Goal: Complete application form: Complete application form

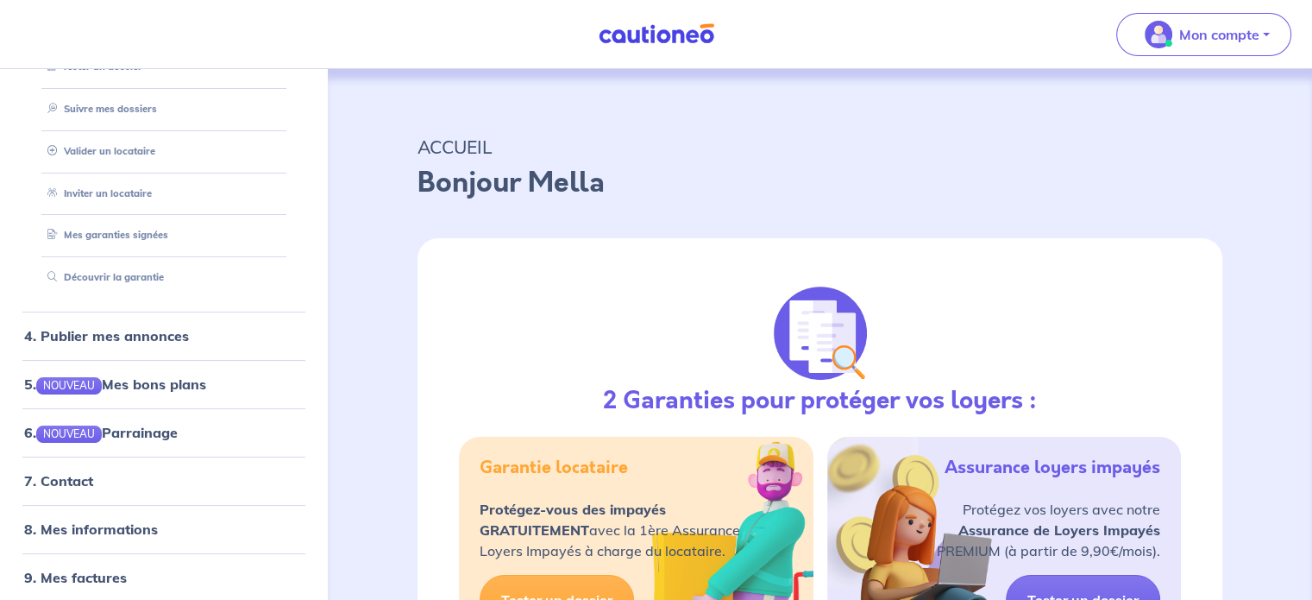
click at [697, 22] on link at bounding box center [656, 34] width 129 height 30
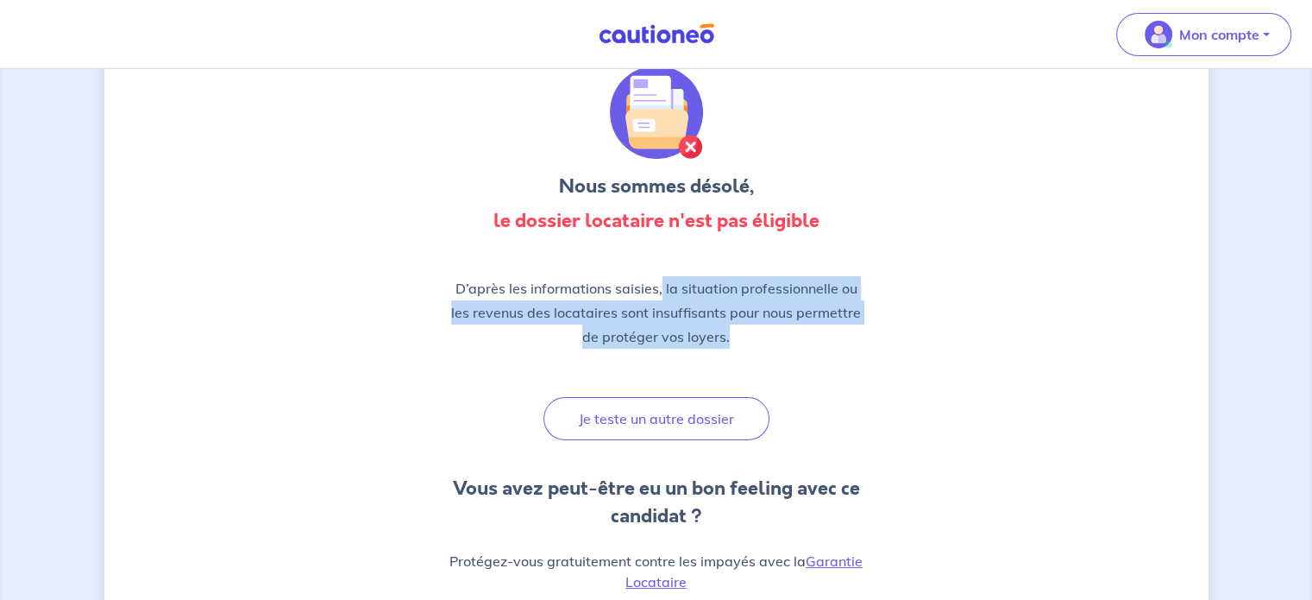
scroll to position [48, 0]
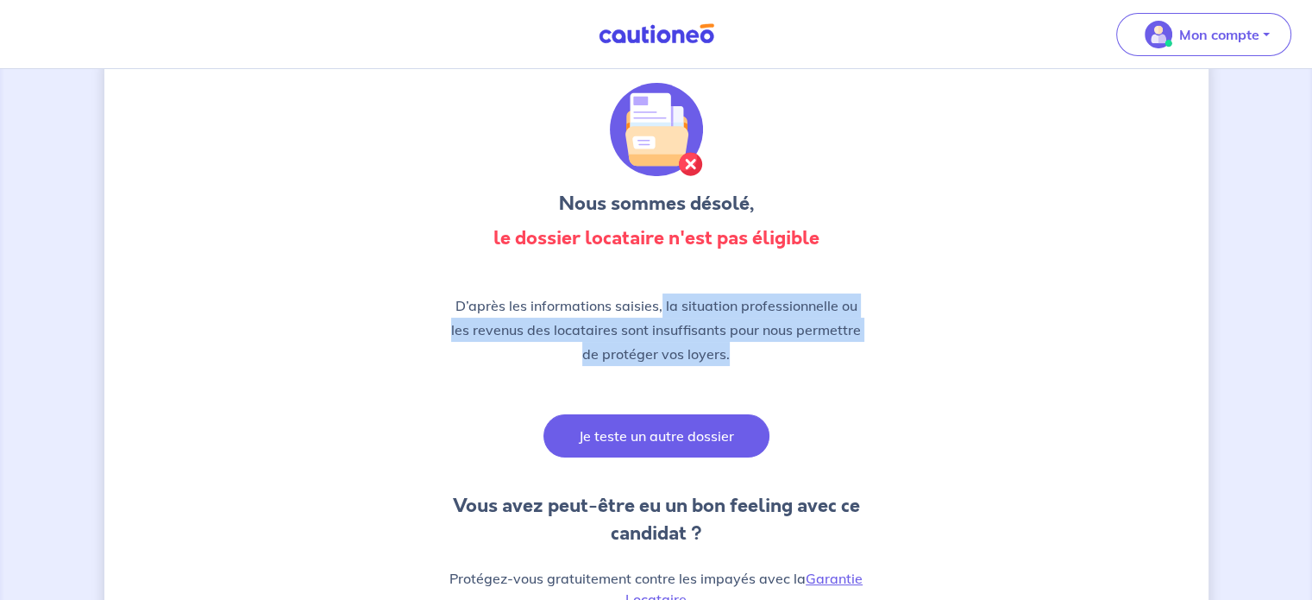
click at [673, 437] on button "Je teste un autre dossier" at bounding box center [656, 435] width 226 height 43
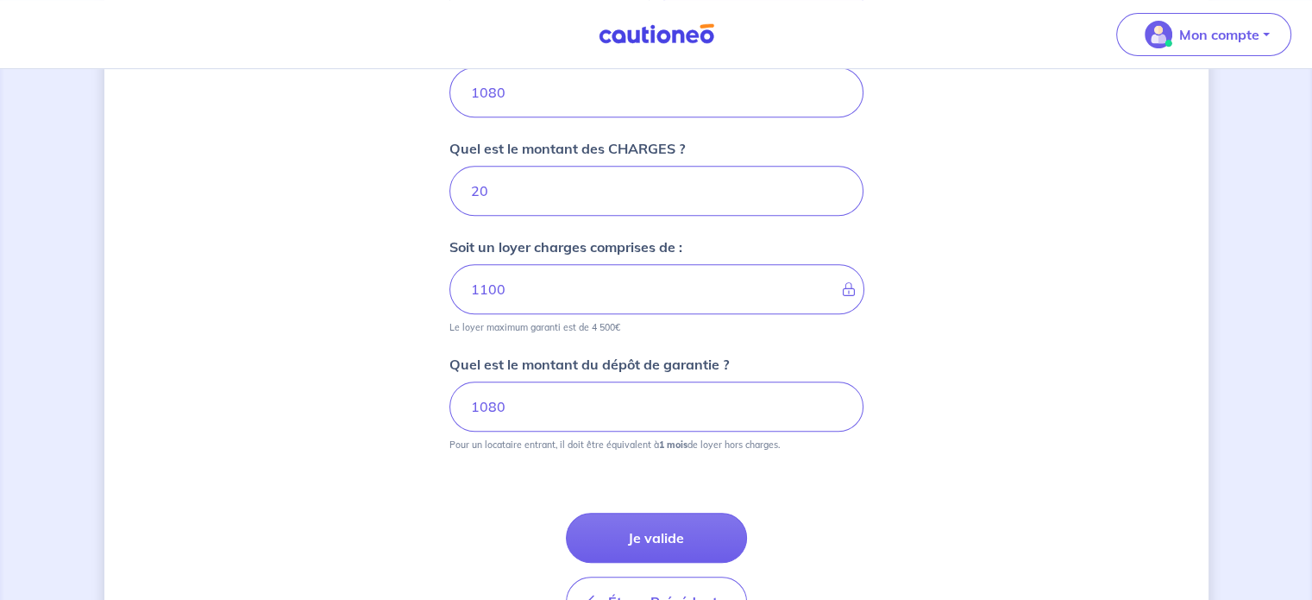
scroll to position [845, 0]
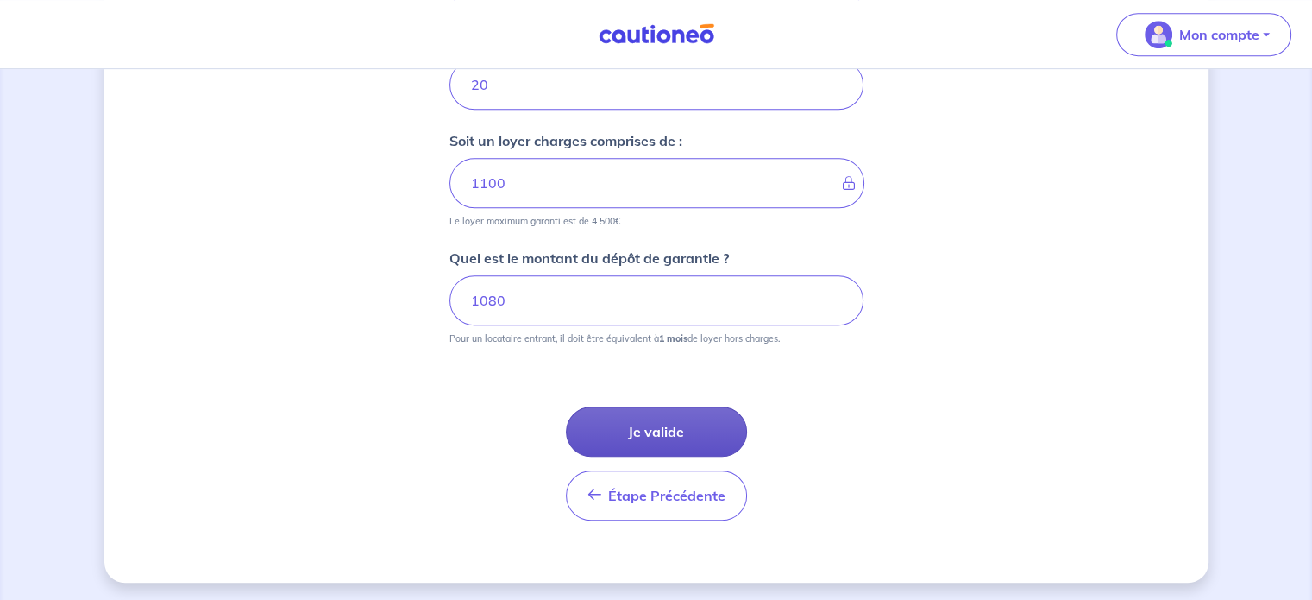
click at [675, 441] on button "Je valide" at bounding box center [656, 431] width 181 height 50
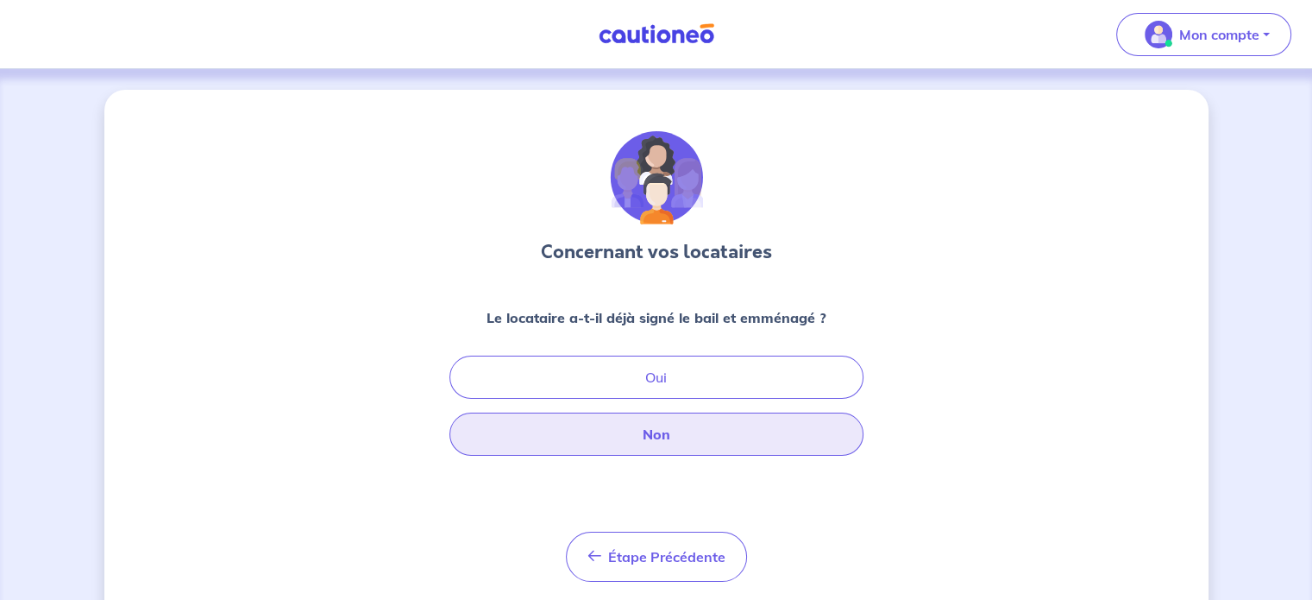
click at [666, 446] on button "Non" at bounding box center [656, 433] width 414 height 43
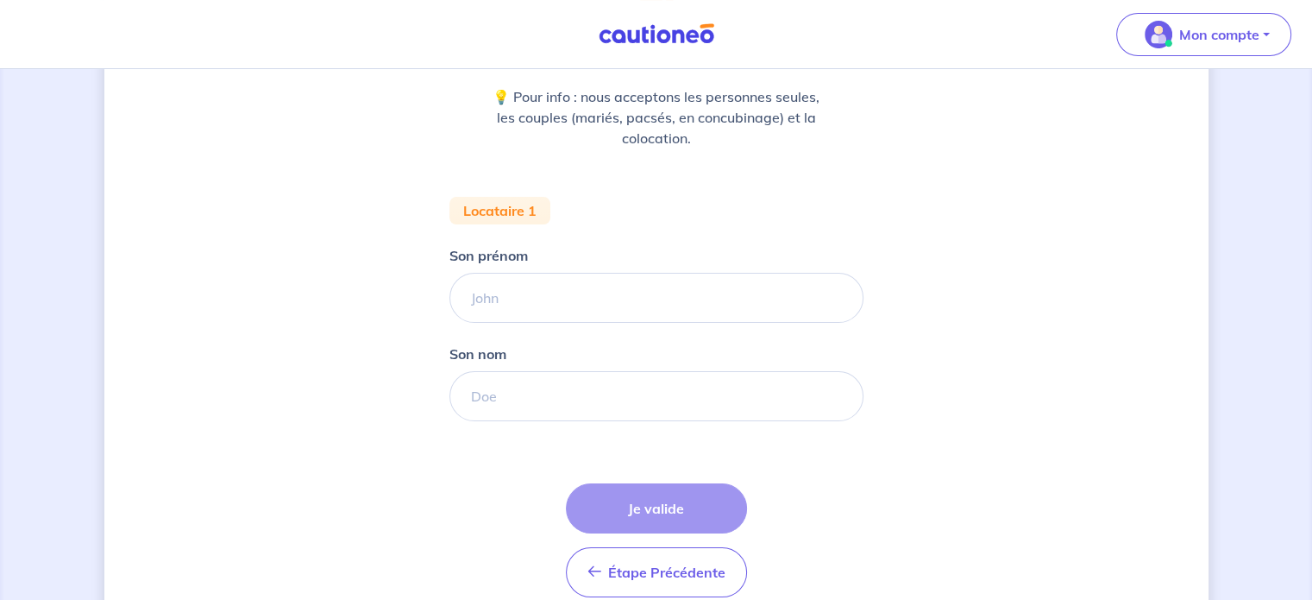
scroll to position [299, 0]
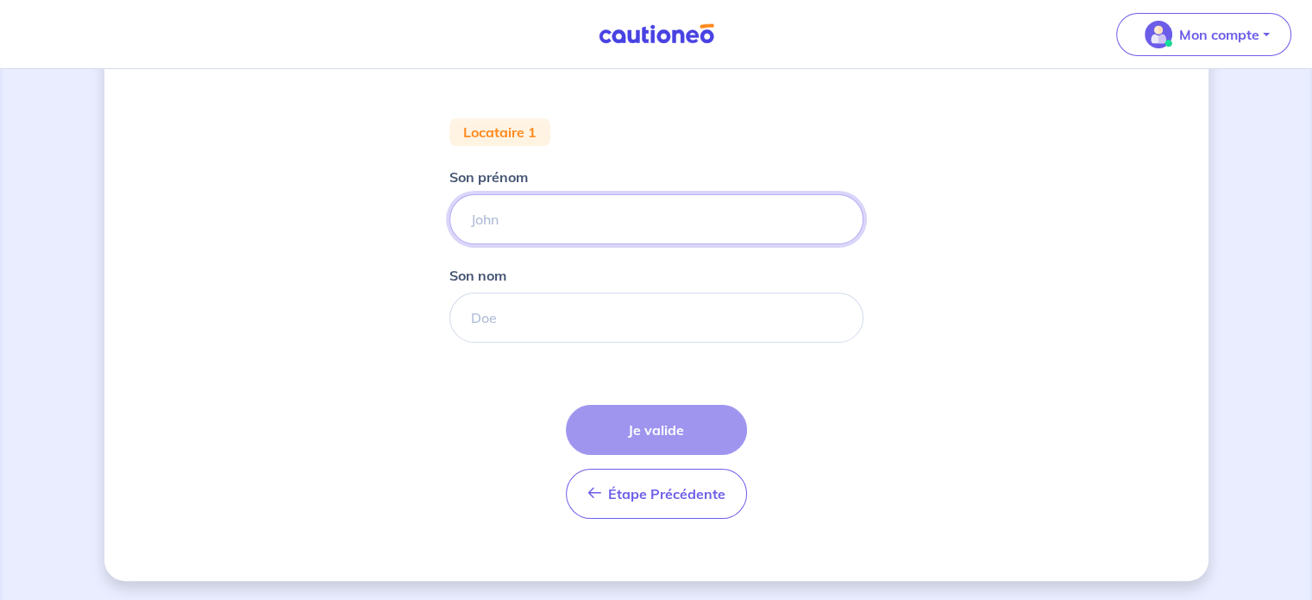
click at [649, 223] on input "Son prénom" at bounding box center [656, 219] width 414 height 50
type input "[PERSON_NAME]"
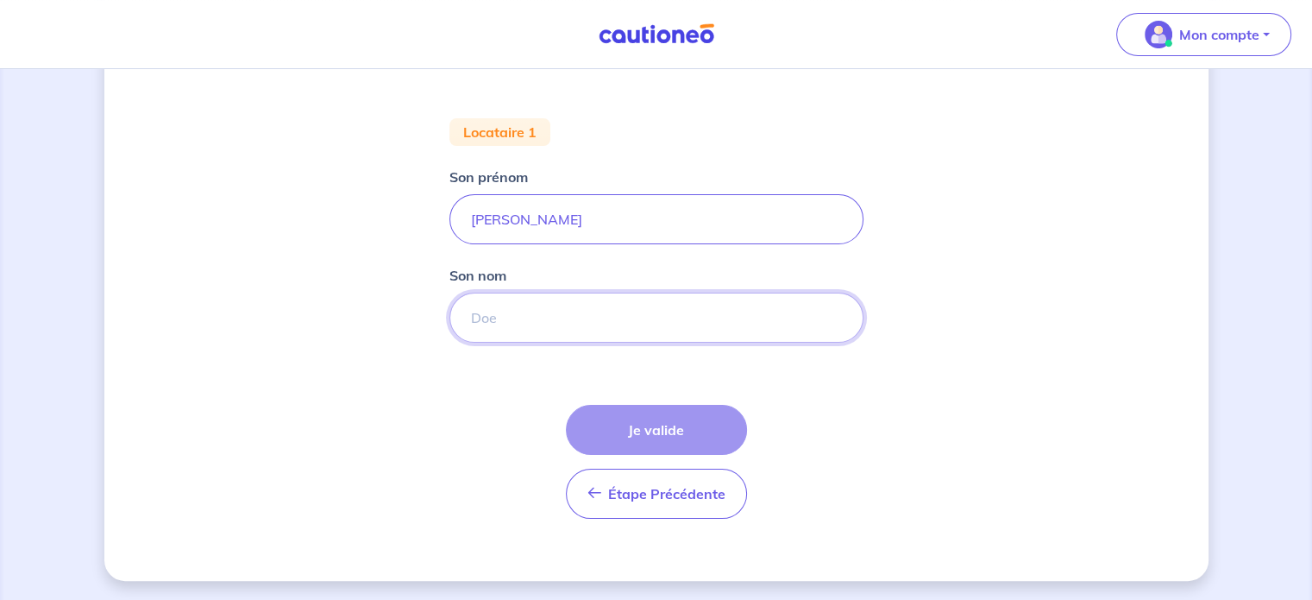
click at [625, 314] on input "Son nom" at bounding box center [656, 317] width 414 height 50
type input "POUSSE"
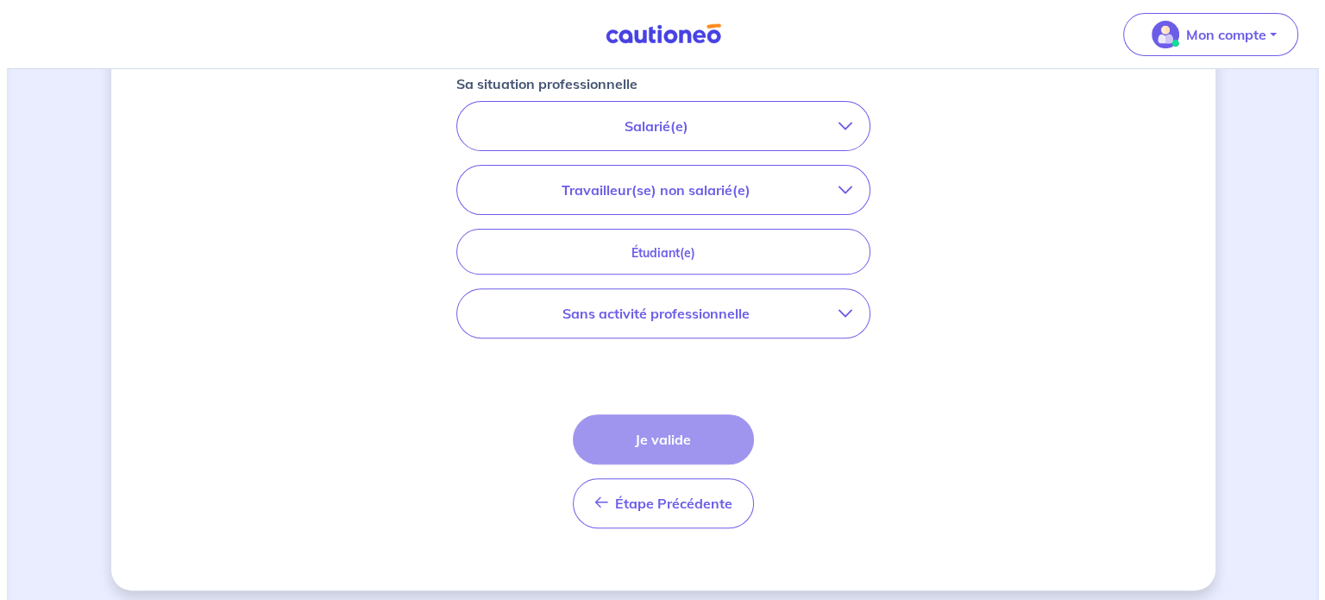
scroll to position [597, 0]
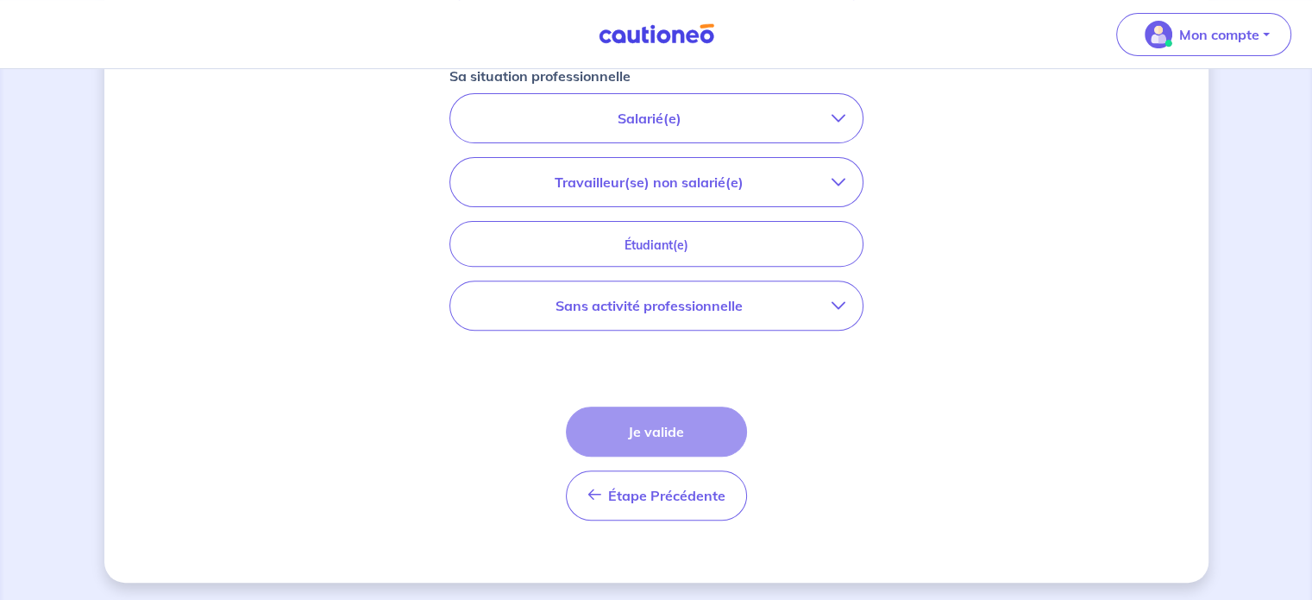
click at [760, 305] on p "Sans activité professionnelle" at bounding box center [650, 305] width 364 height 21
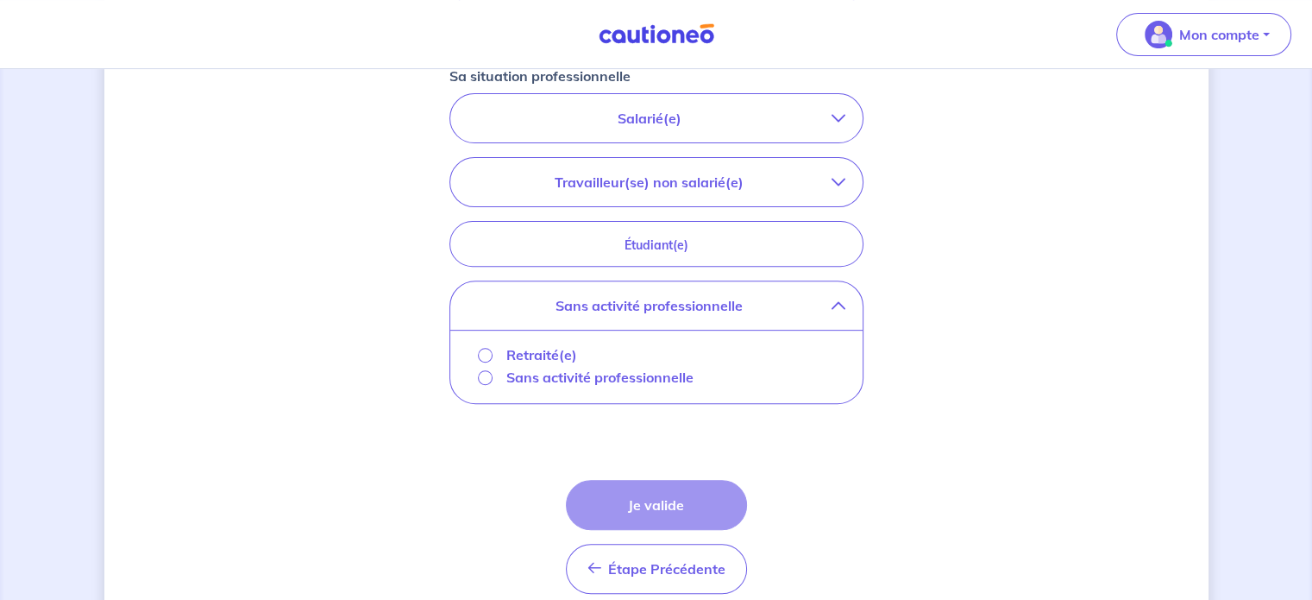
click at [607, 380] on p "Sans activité professionnelle" at bounding box center [599, 377] width 187 height 21
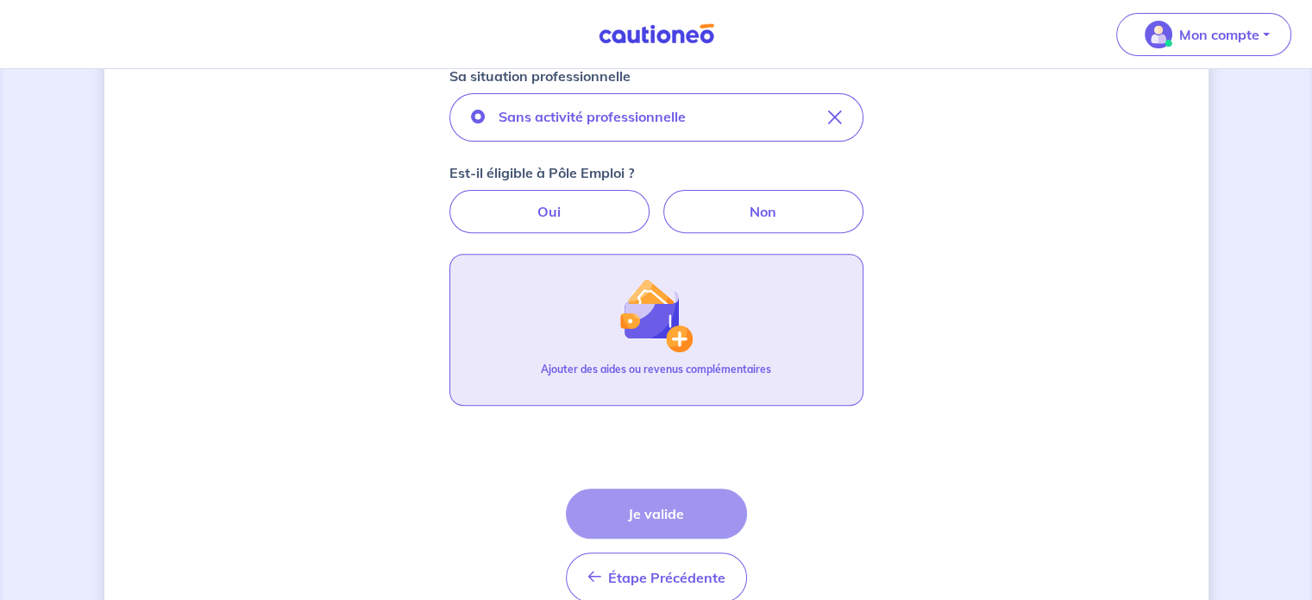
click at [638, 355] on button "Ajouter des aides ou revenus complémentaires" at bounding box center [656, 330] width 414 height 152
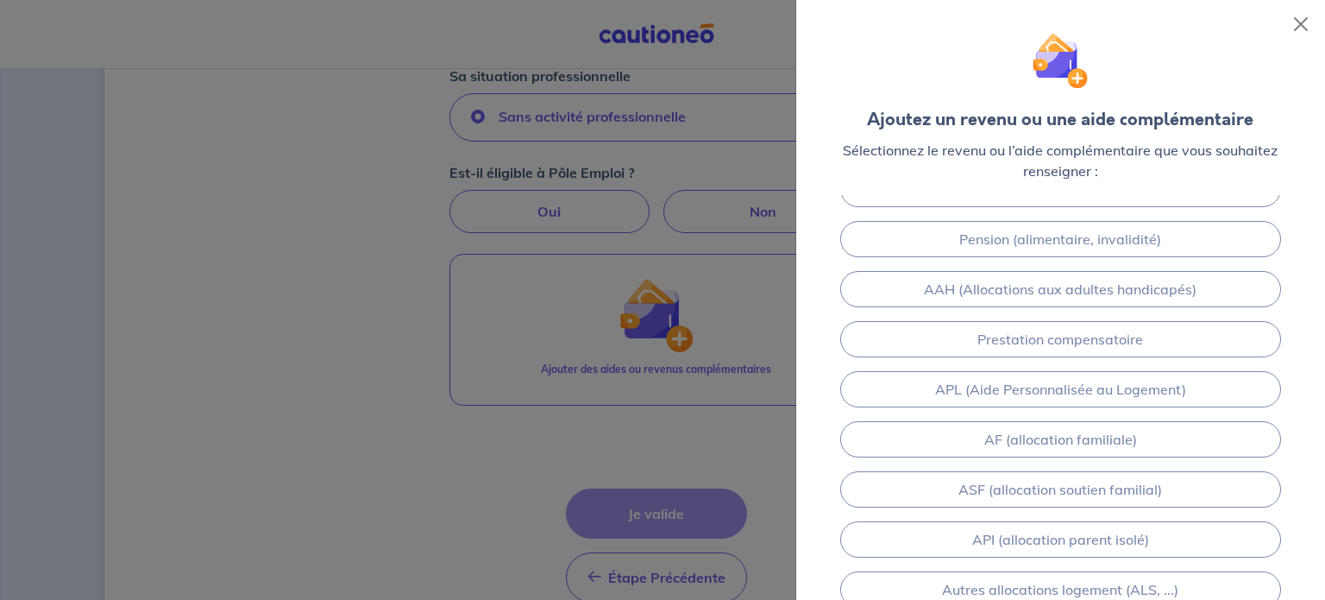
scroll to position [0, 0]
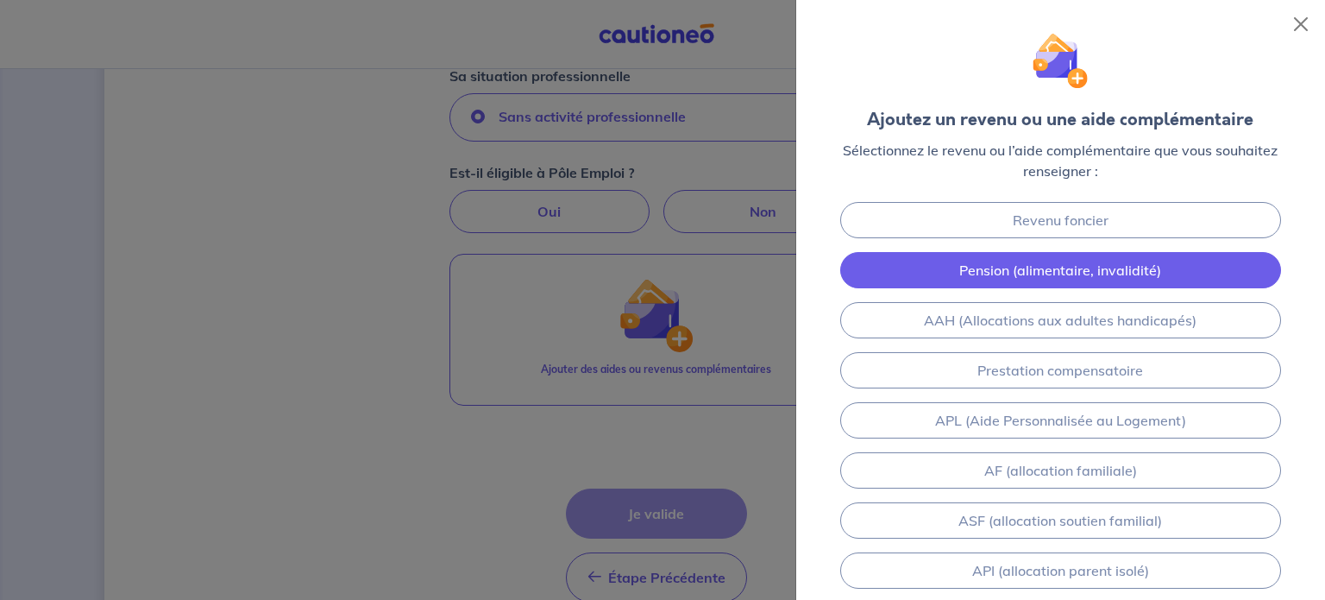
click at [1052, 267] on link "Pension (alimentaire, invalidité)" at bounding box center [1060, 270] width 441 height 36
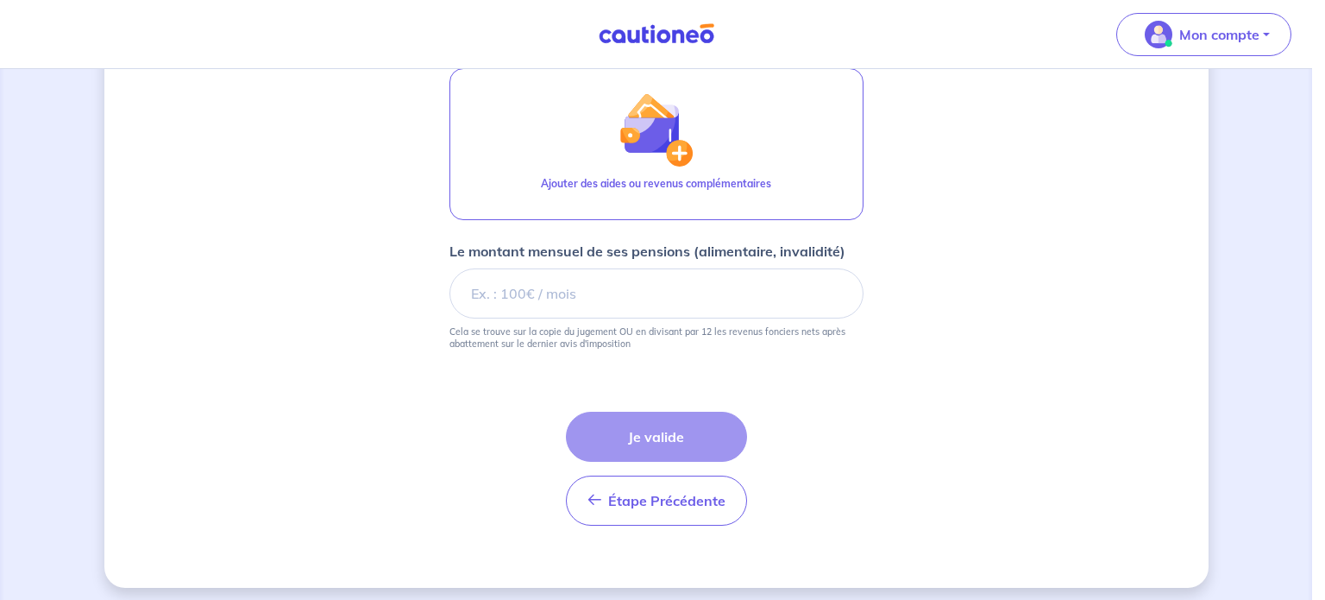
scroll to position [788, 0]
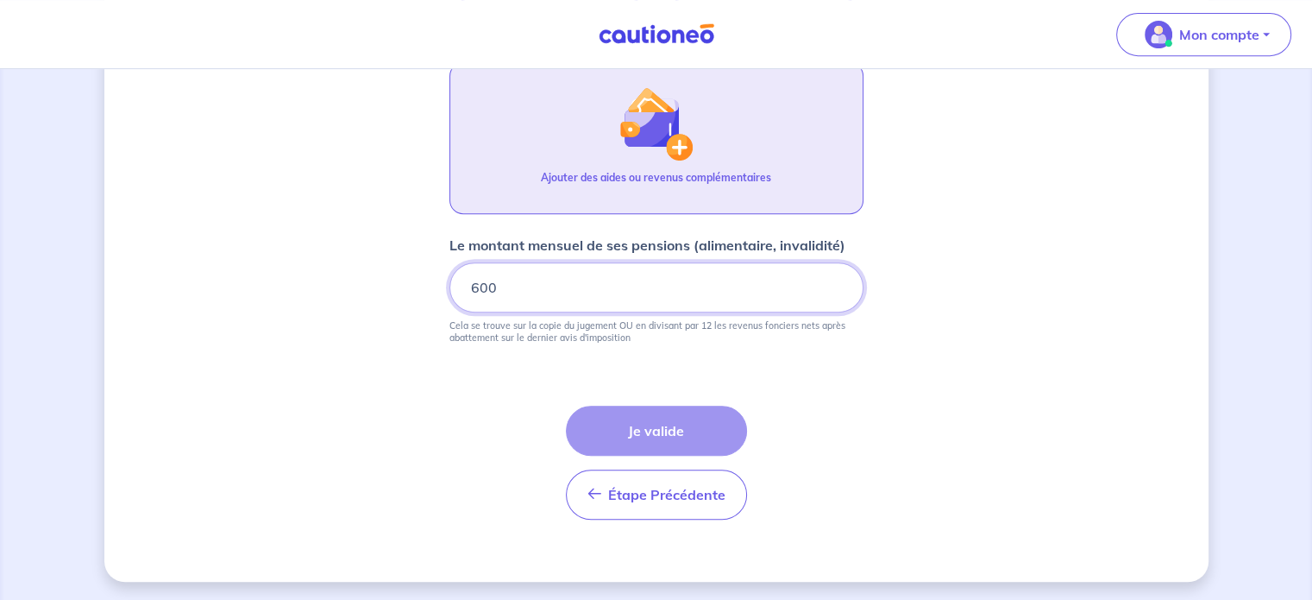
type input "600"
click at [703, 162] on button "Ajouter des aides ou revenus complémentaires" at bounding box center [656, 138] width 414 height 152
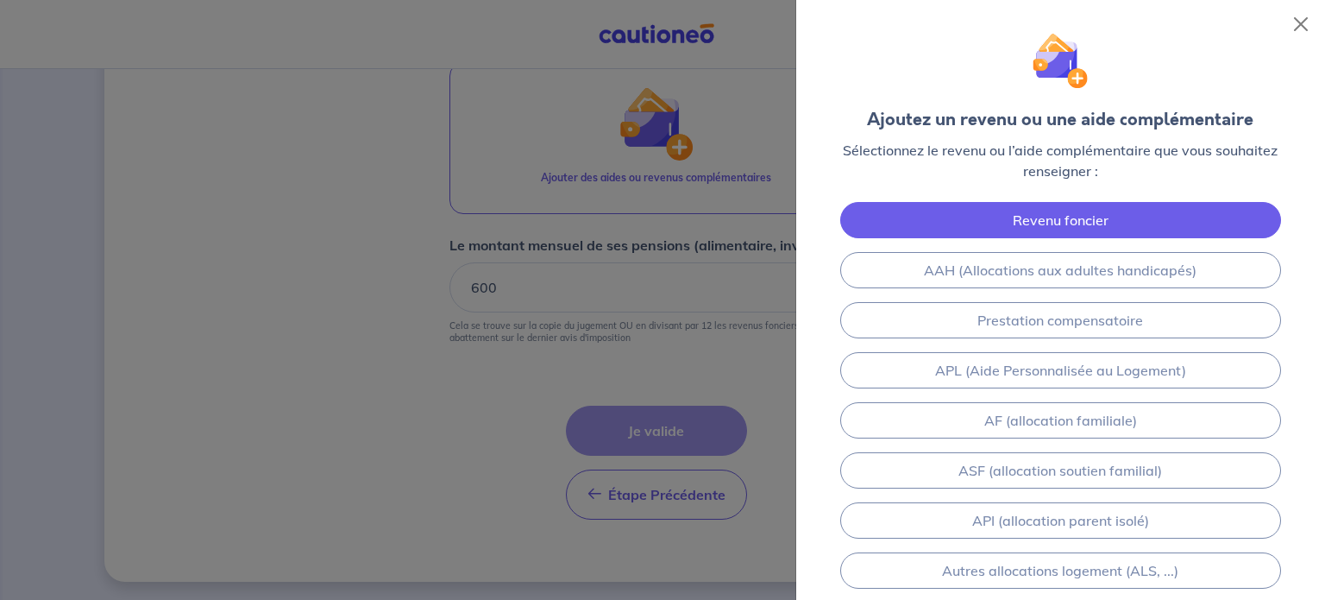
click at [1158, 219] on link "Revenu foncier" at bounding box center [1060, 220] width 441 height 36
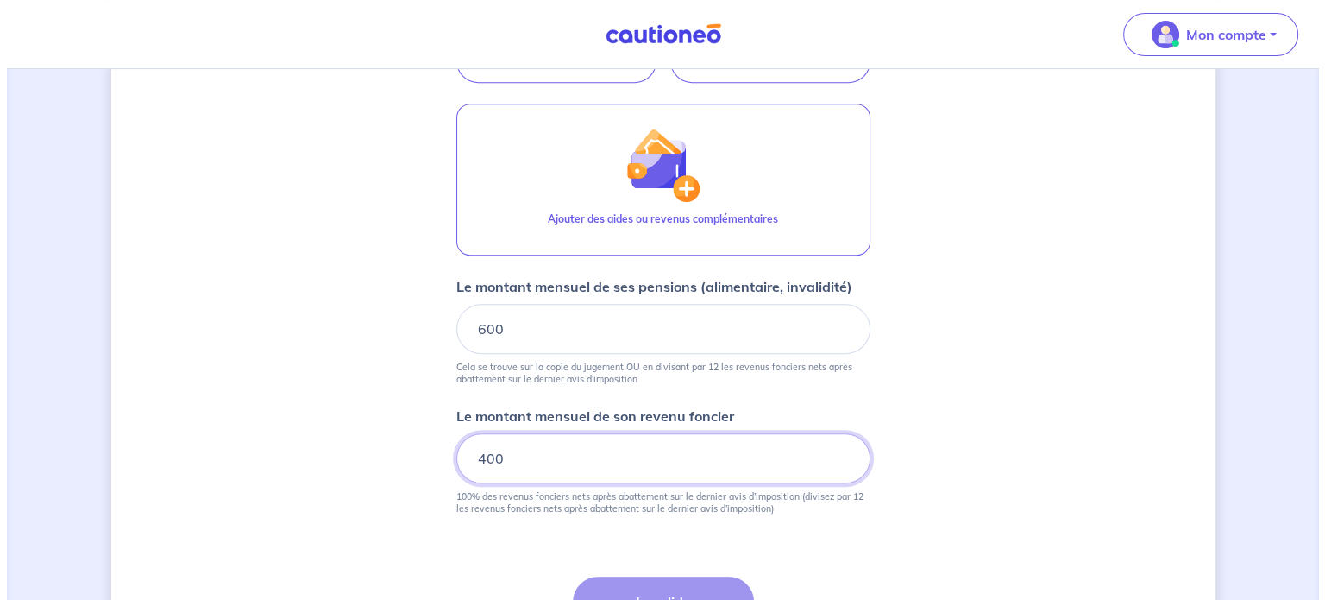
scroll to position [745, 0]
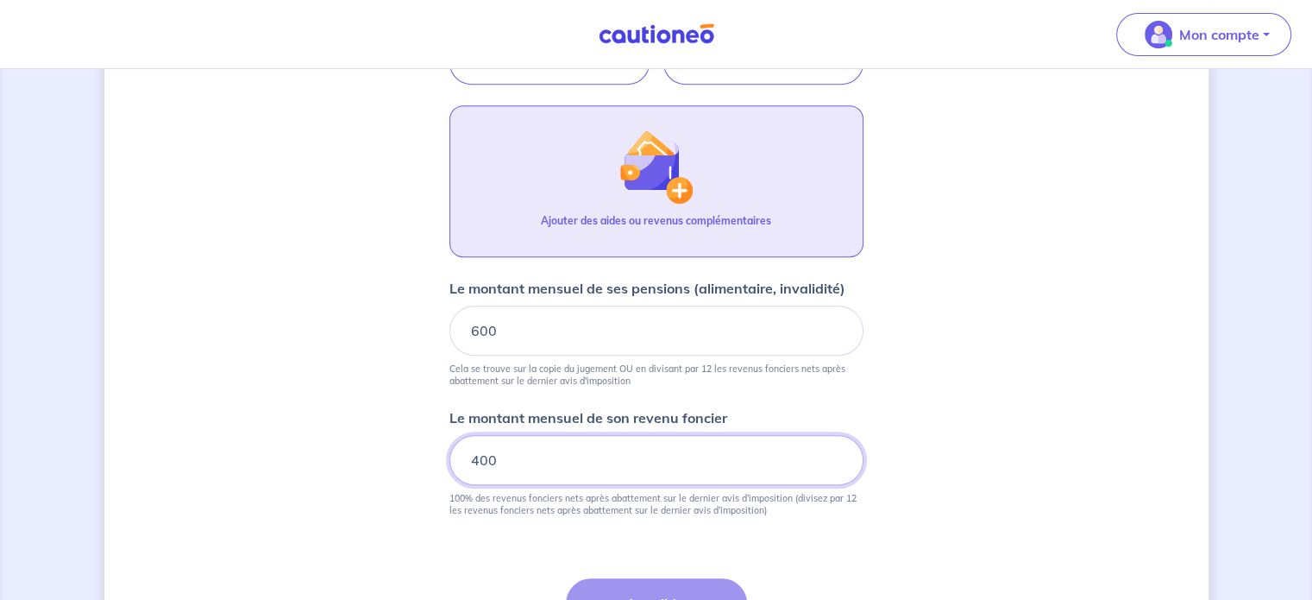
type input "400"
click at [683, 165] on img "button" at bounding box center [655, 166] width 74 height 74
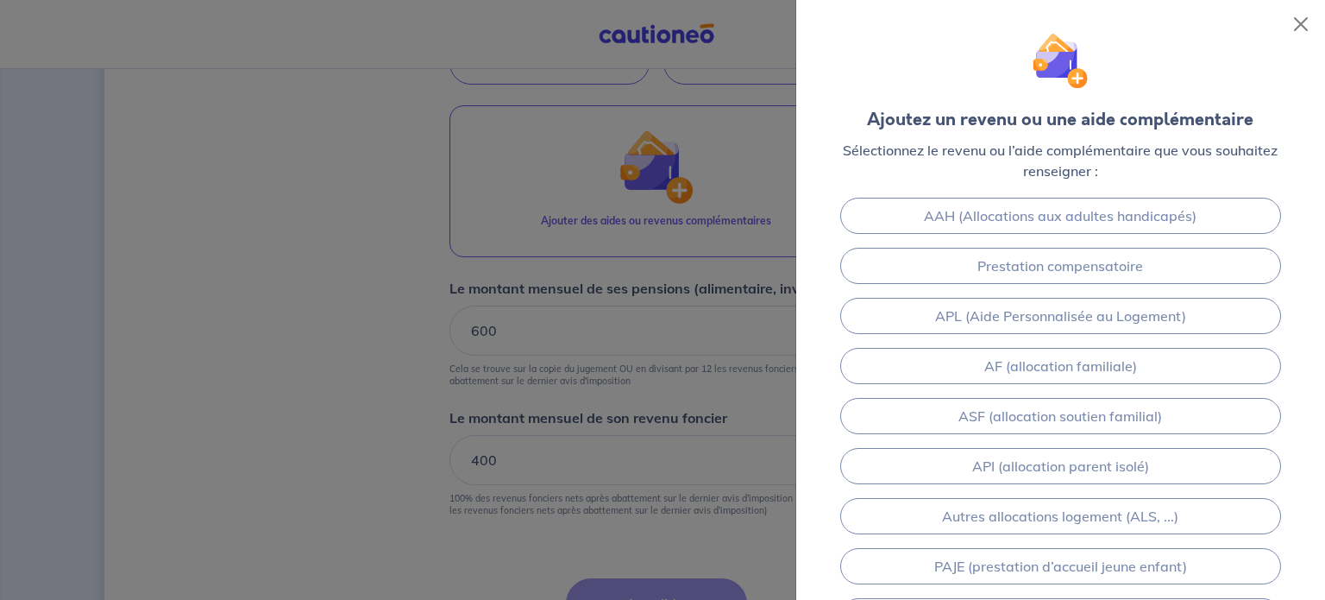
scroll to position [0, 0]
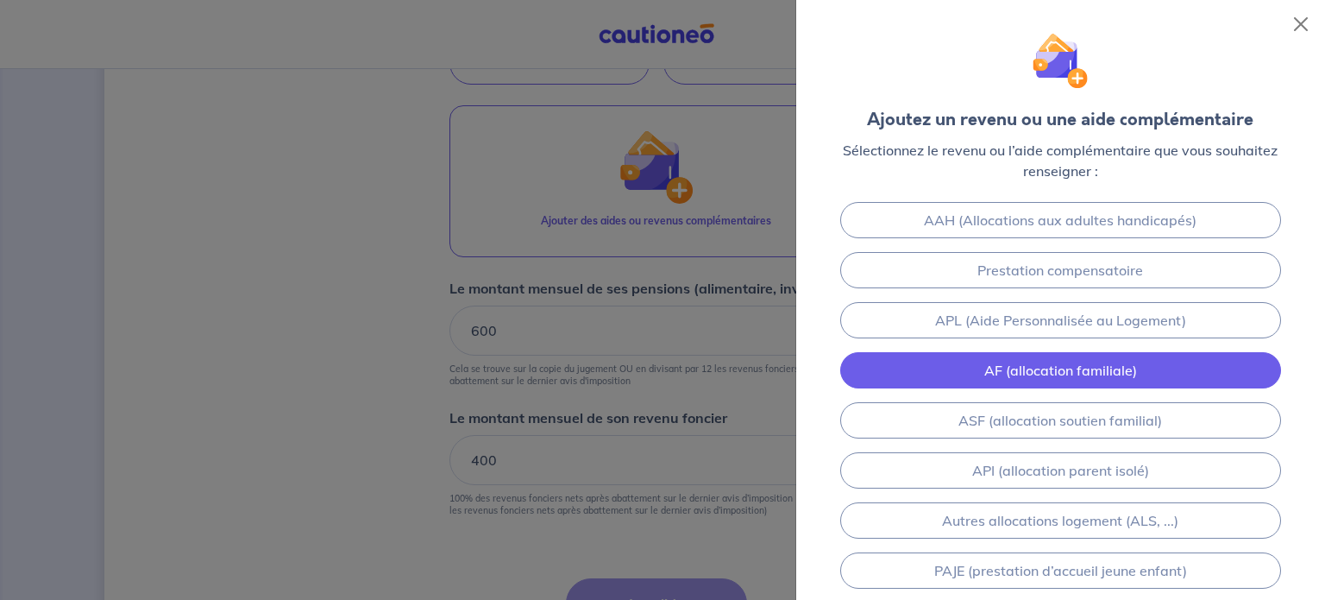
click at [1107, 375] on link "AF (allocation familiale)" at bounding box center [1060, 370] width 441 height 36
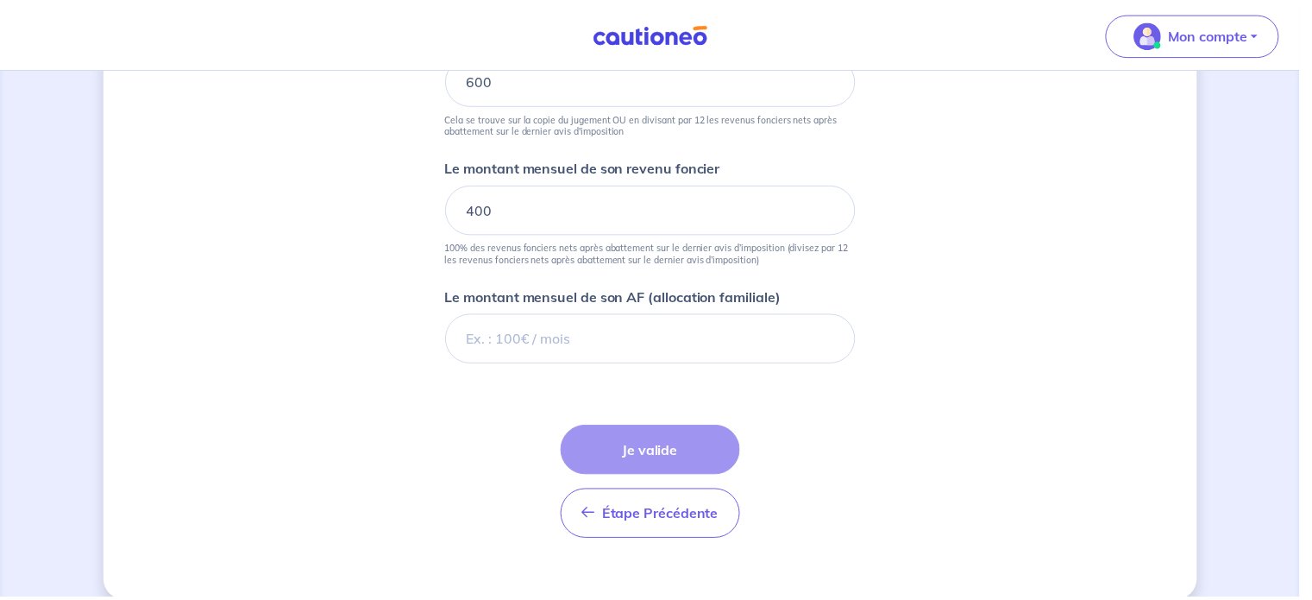
scroll to position [1015, 0]
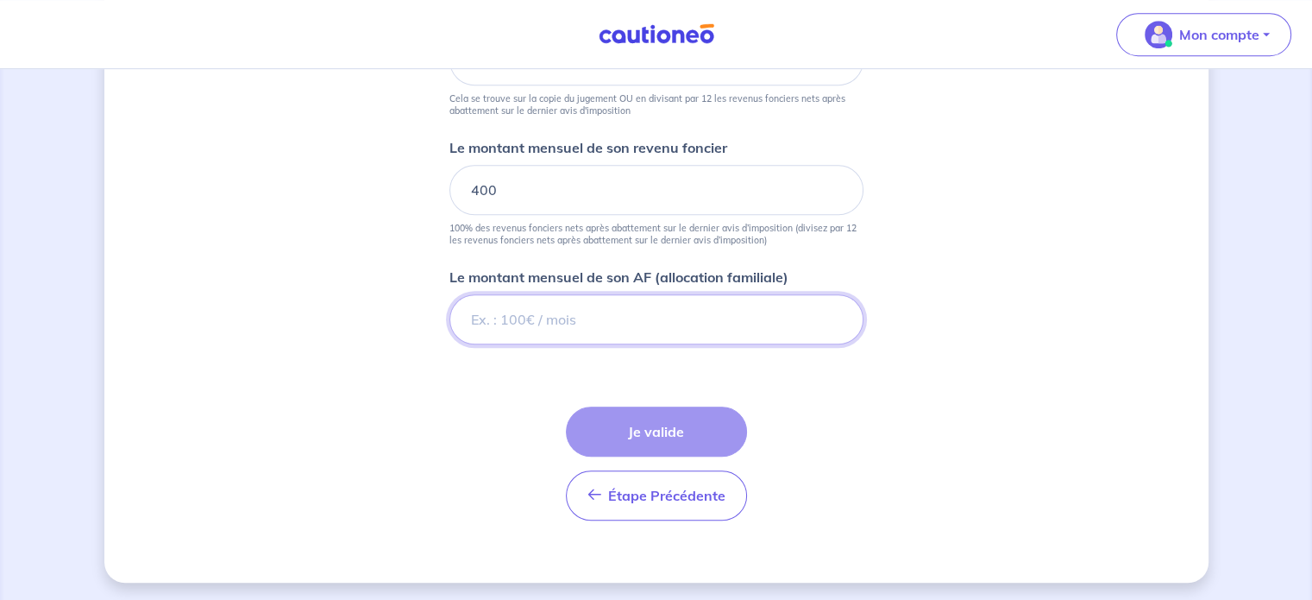
click at [728, 319] on input "Le montant mensuel de son AF (allocation familiale)" at bounding box center [656, 319] width 414 height 50
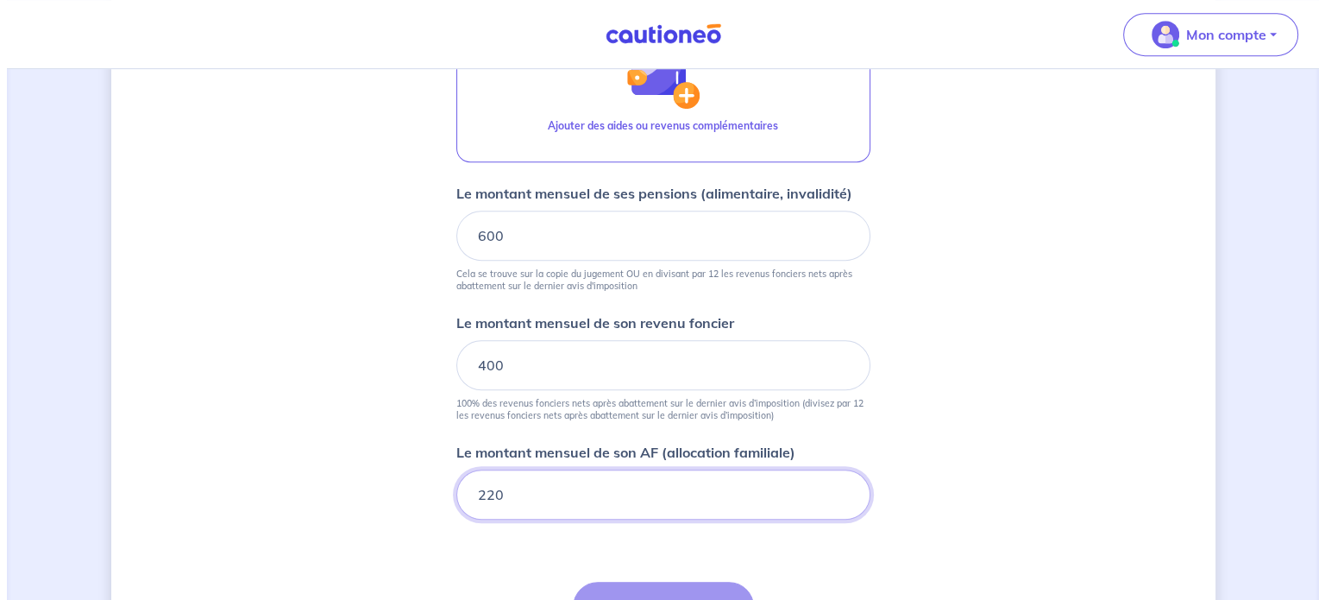
scroll to position [839, 0]
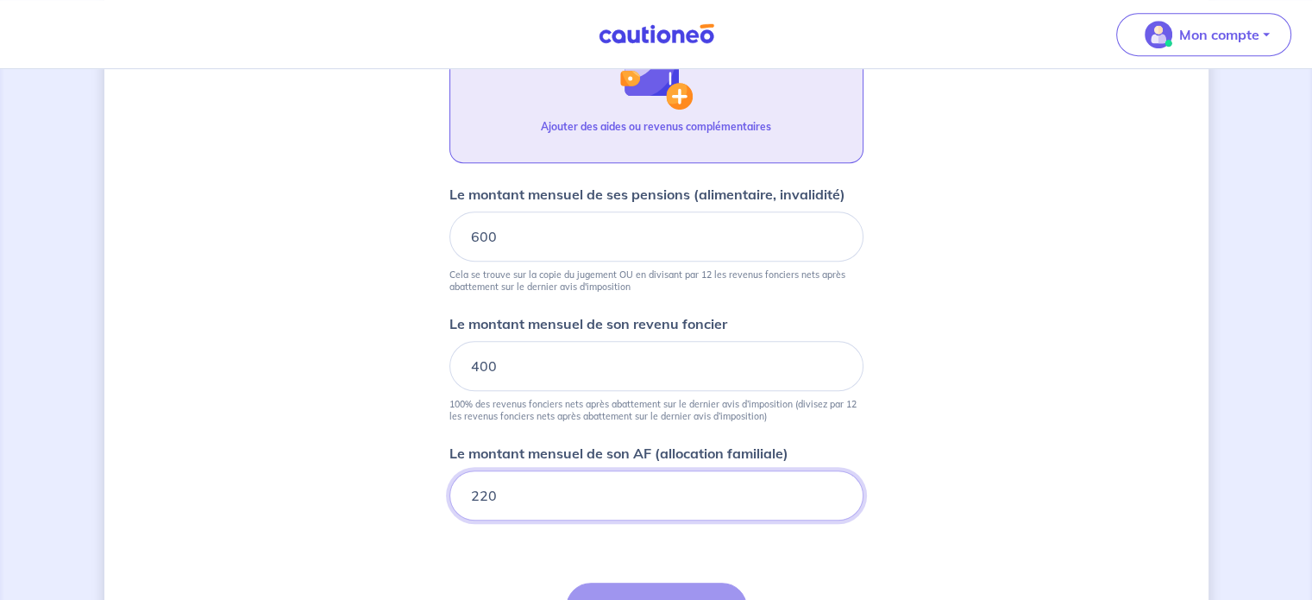
type input "220"
click at [725, 100] on button "Ajouter des aides ou revenus complémentaires" at bounding box center [656, 87] width 414 height 152
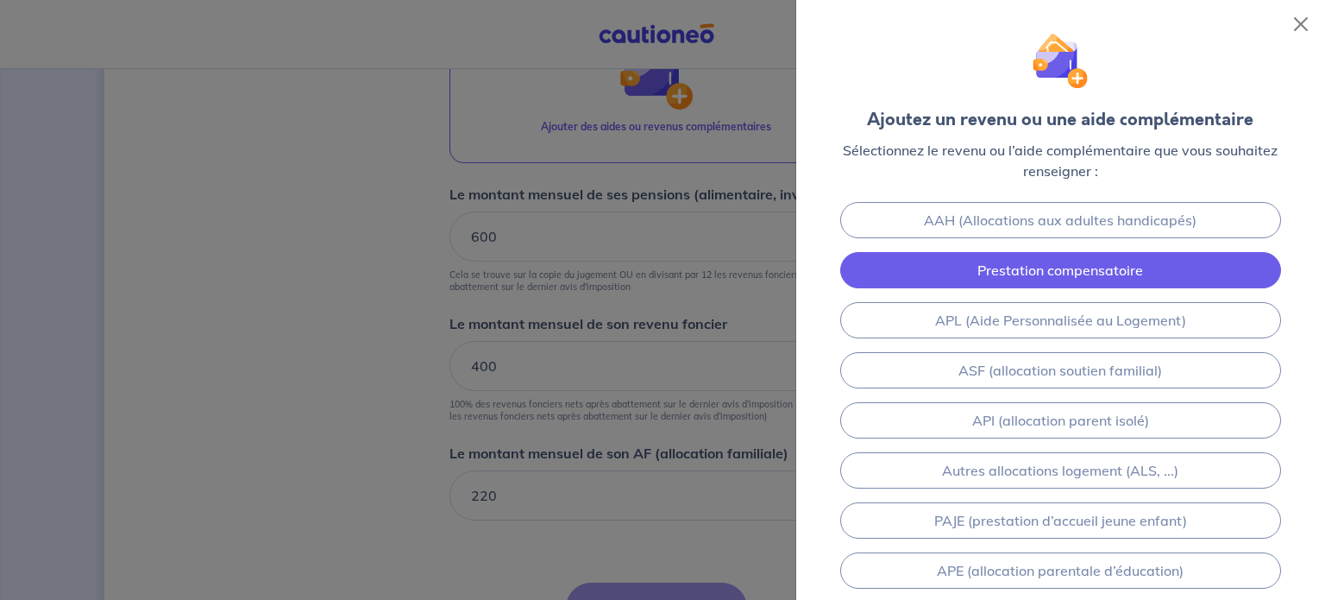
click at [1159, 254] on link "Prestation compensatoire" at bounding box center [1060, 270] width 441 height 36
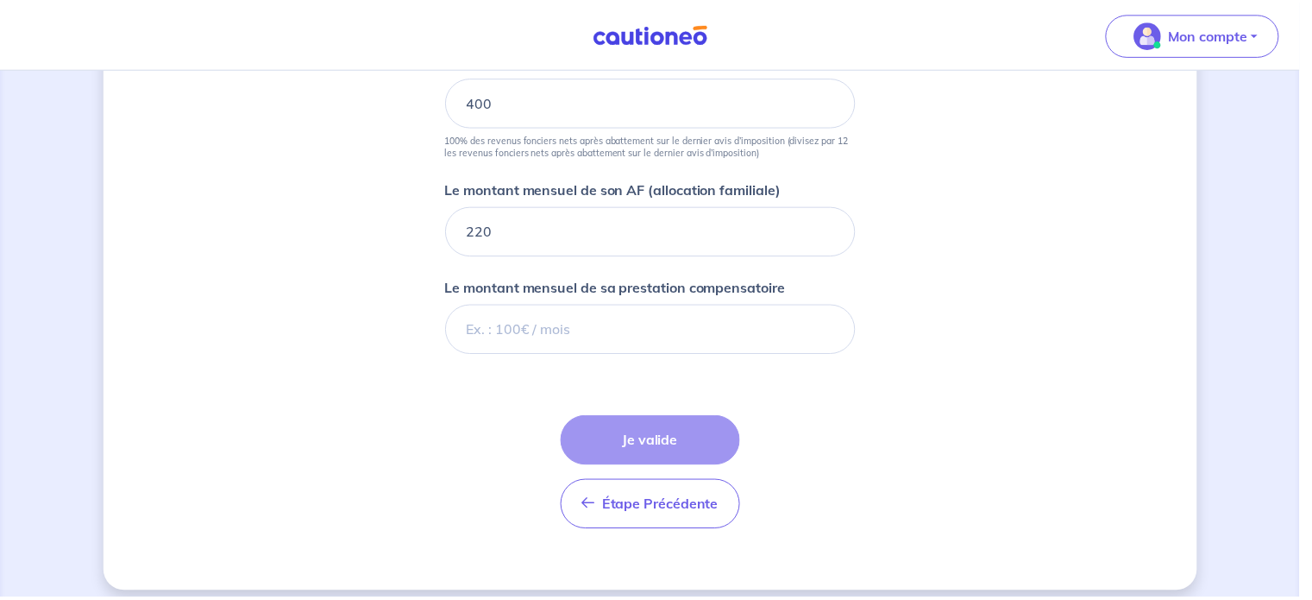
scroll to position [1114, 0]
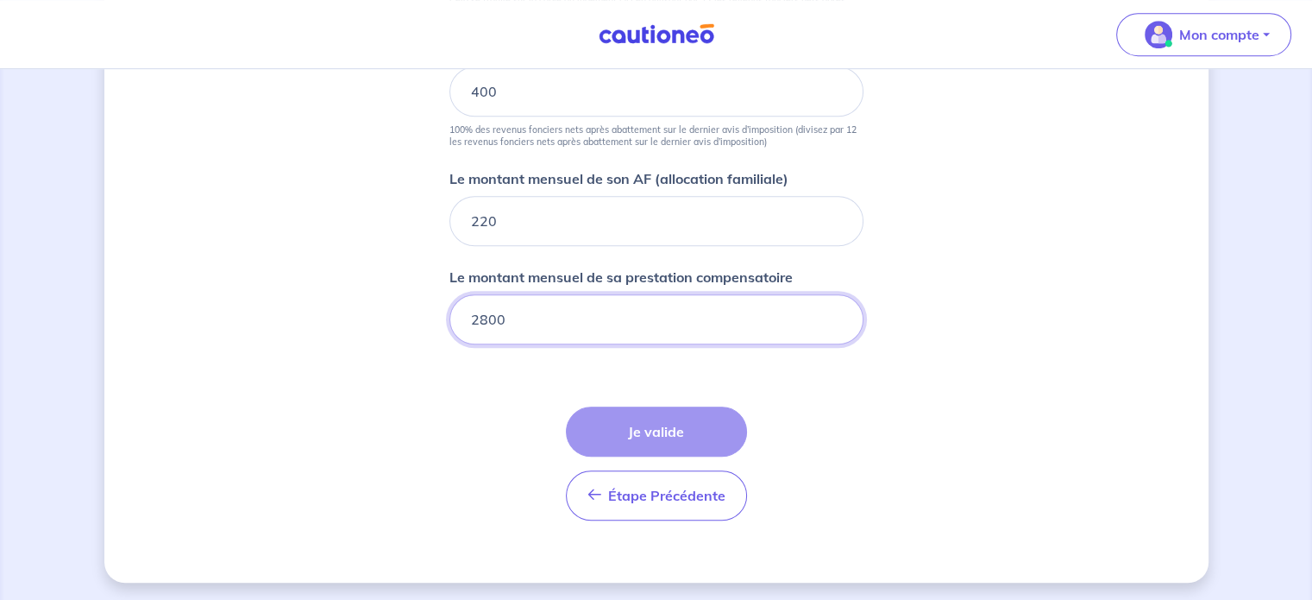
type input "2800"
click at [686, 433] on div "Étape Précédente Précédent Je valide Je valide" at bounding box center [656, 463] width 181 height 114
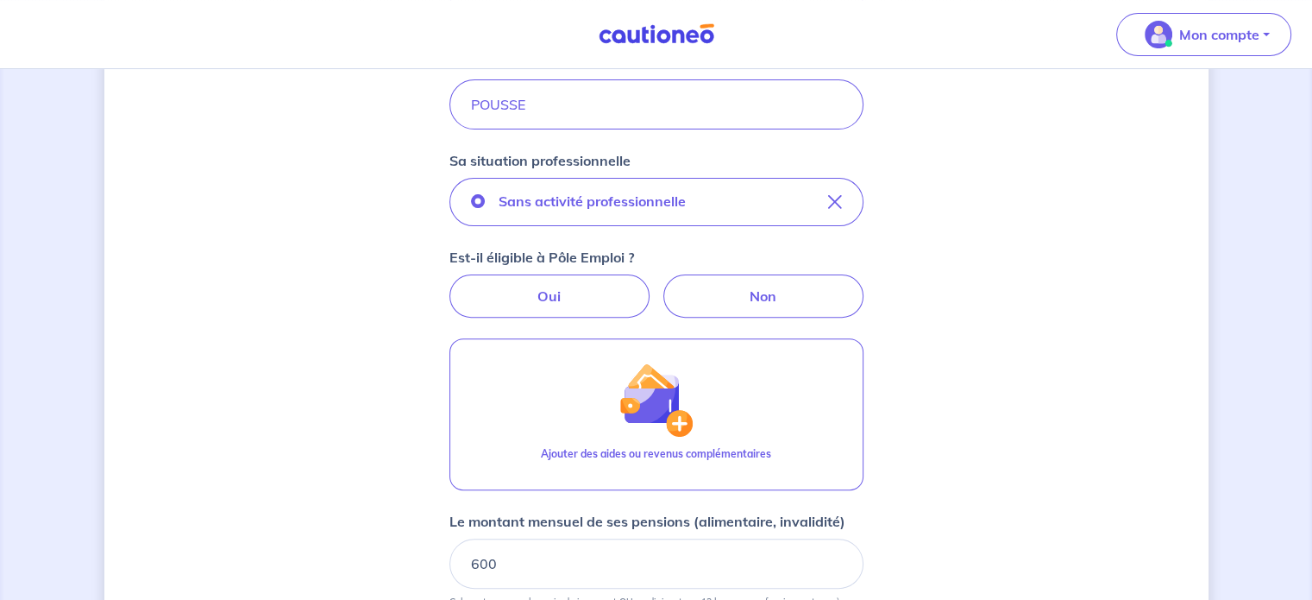
scroll to position [511, 0]
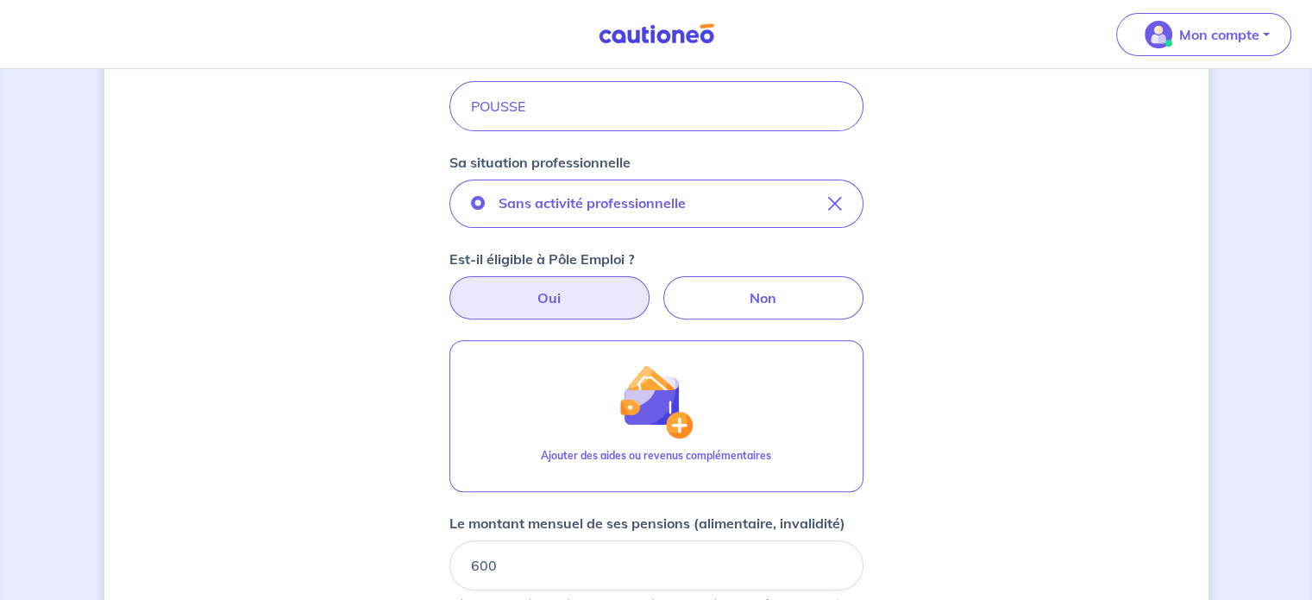
click at [581, 304] on label "Oui" at bounding box center [549, 297] width 200 height 43
click at [650, 287] on input "Oui" at bounding box center [655, 281] width 11 height 11
radio input "true"
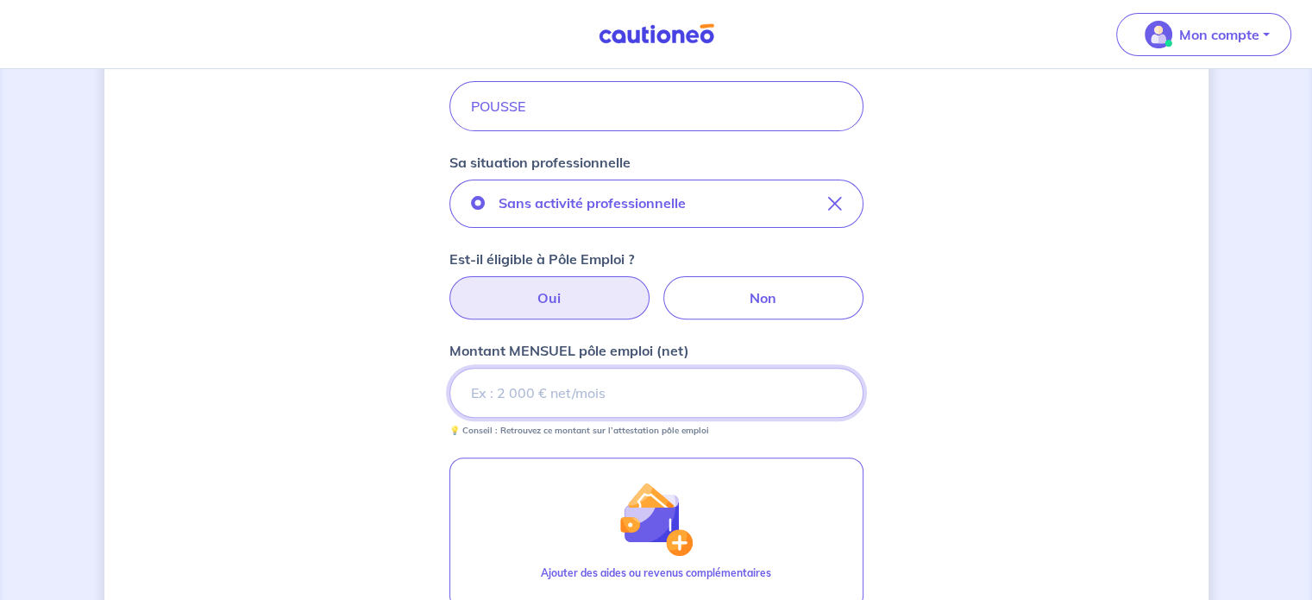
click at [611, 395] on input "Montant MENSUEL pôle emploi (net)" at bounding box center [656, 392] width 414 height 50
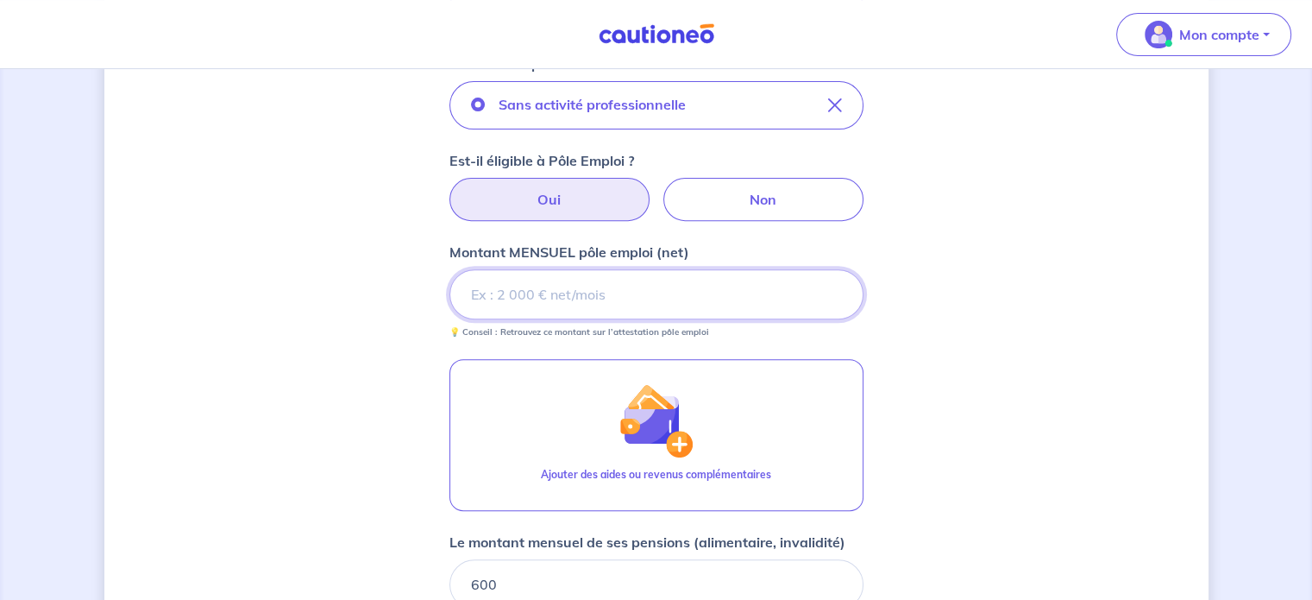
scroll to position [608, 0]
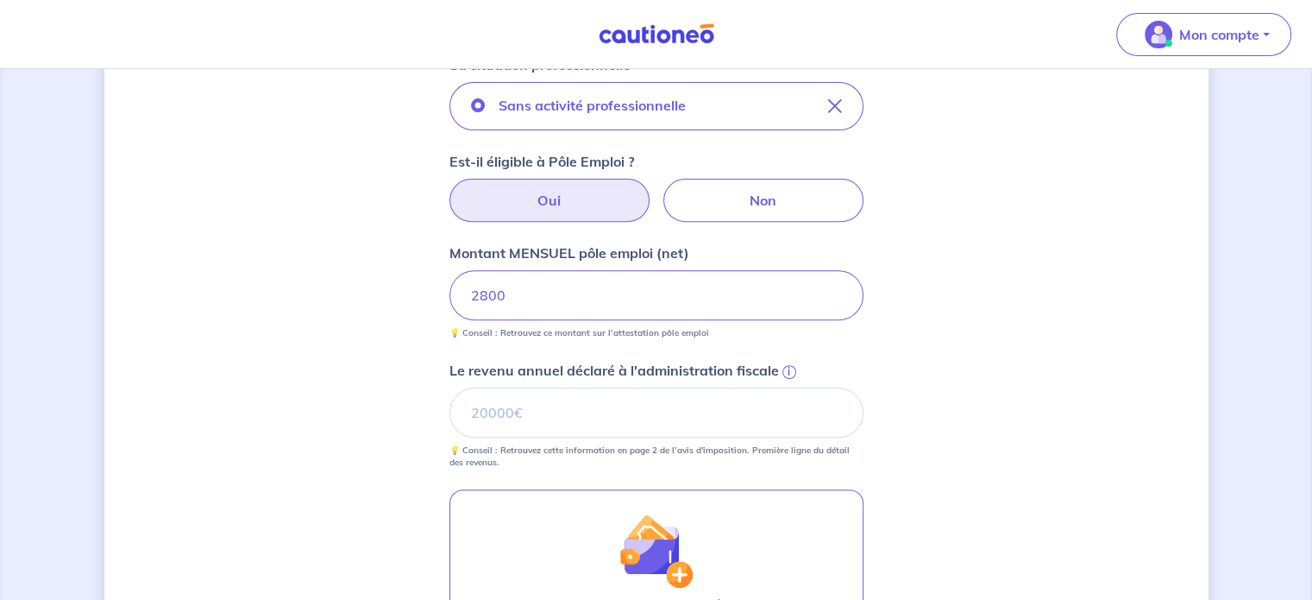
click at [1039, 394] on div "Concernant vos locataires 💡 Pour info : nous acceptons les personnes seules, le…" at bounding box center [656, 408] width 1104 height 1853
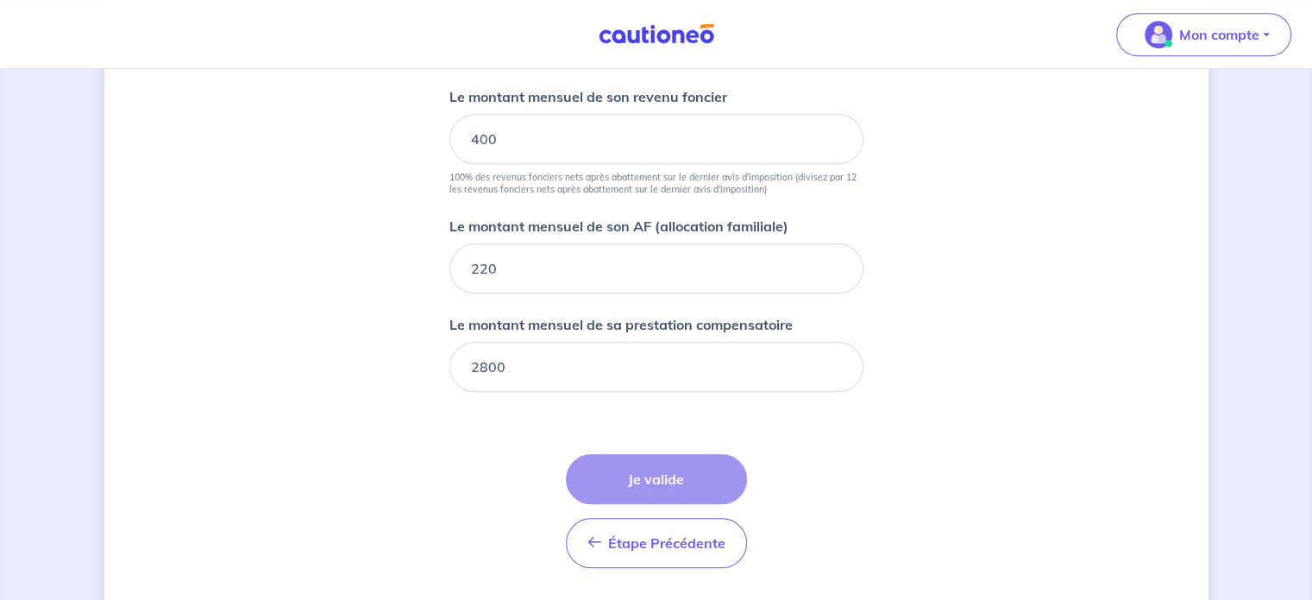
scroll to position [1359, 0]
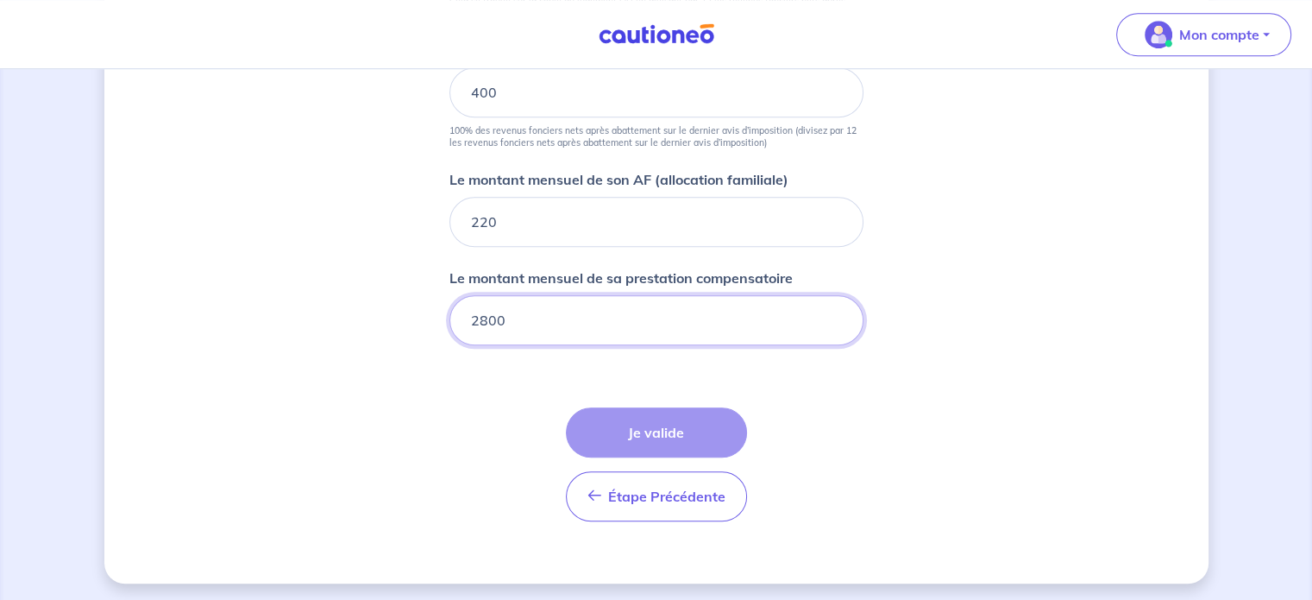
click at [568, 303] on input "2800" at bounding box center [656, 320] width 414 height 50
type input "2"
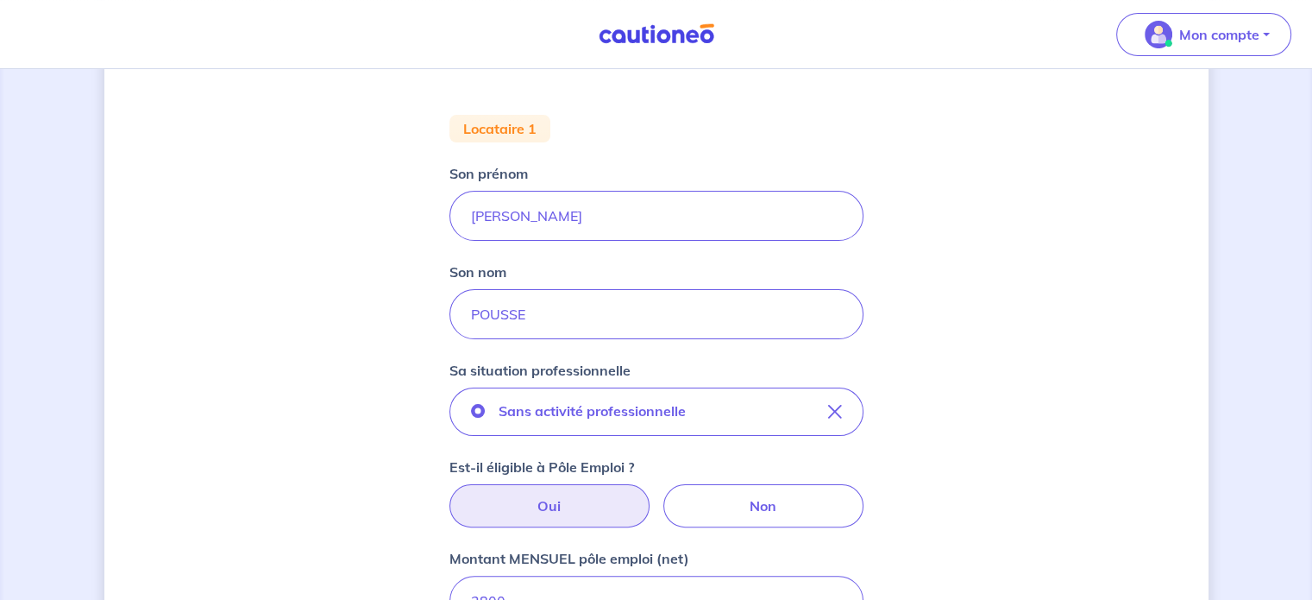
scroll to position [669, 0]
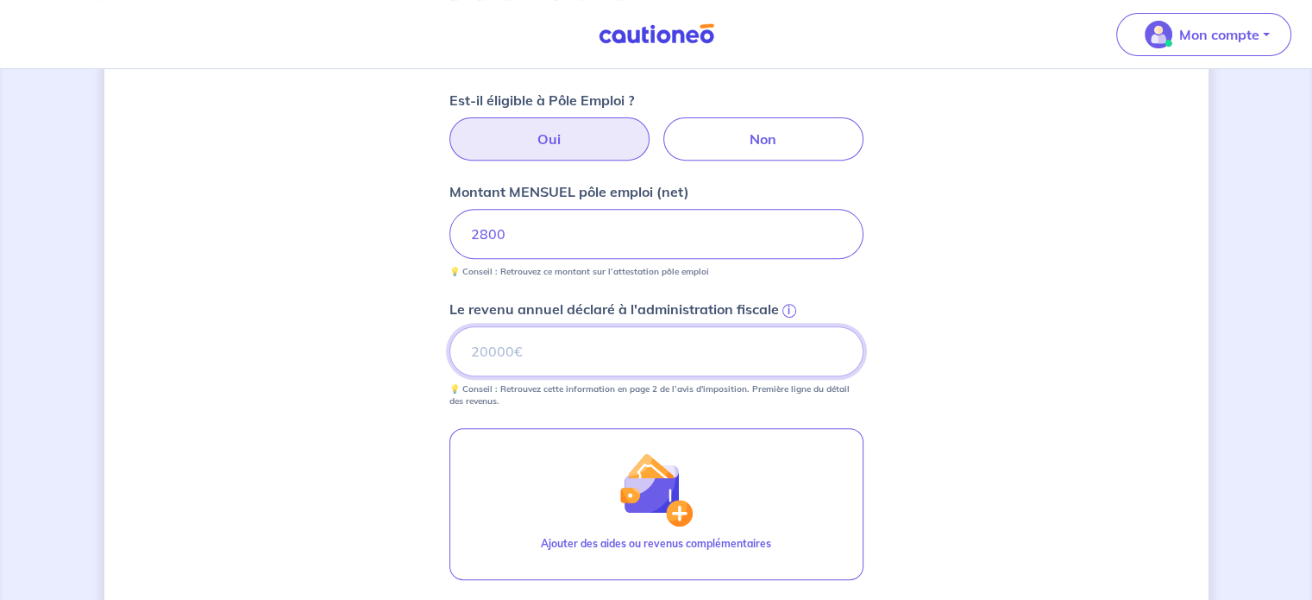
click at [697, 343] on input "Le revenu annuel déclaré à l'administration fiscale i" at bounding box center [656, 351] width 414 height 50
type input "53928"
click at [1045, 449] on div "Concernant vos locataires 💡 Pour info : nous acceptons les personnes seules, le…" at bounding box center [656, 346] width 1104 height 1853
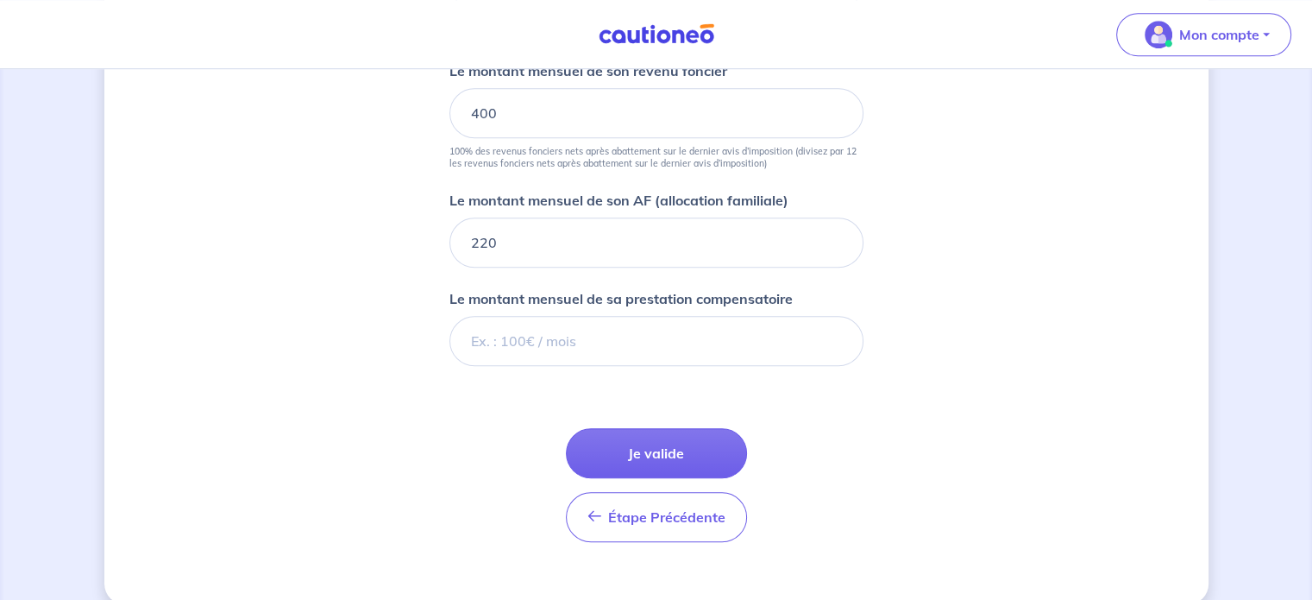
scroll to position [1346, 0]
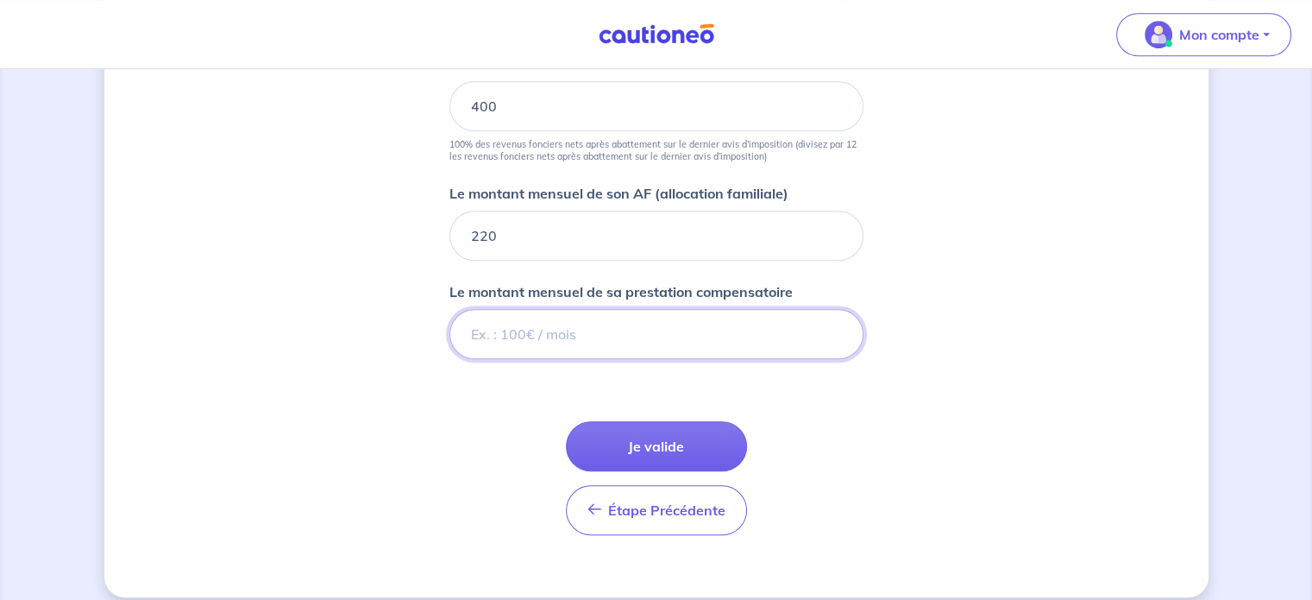
click at [725, 319] on input "Le montant mensuel de sa prestation compensatoire" at bounding box center [656, 334] width 414 height 50
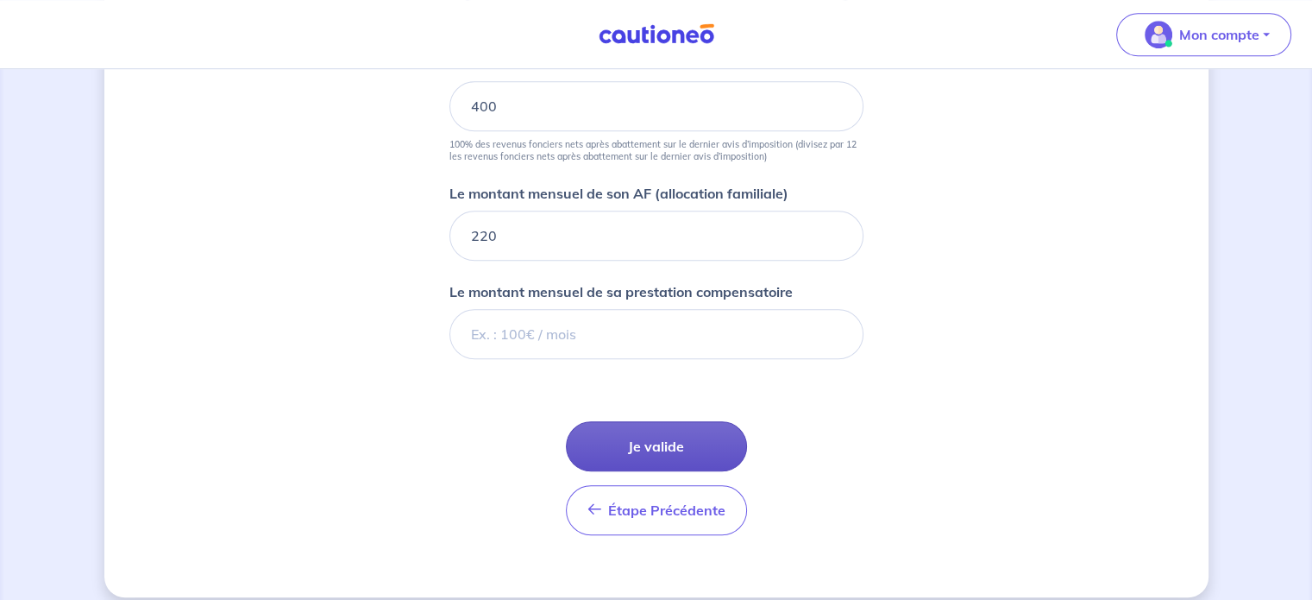
click at [670, 442] on button "Je valide" at bounding box center [656, 446] width 181 height 50
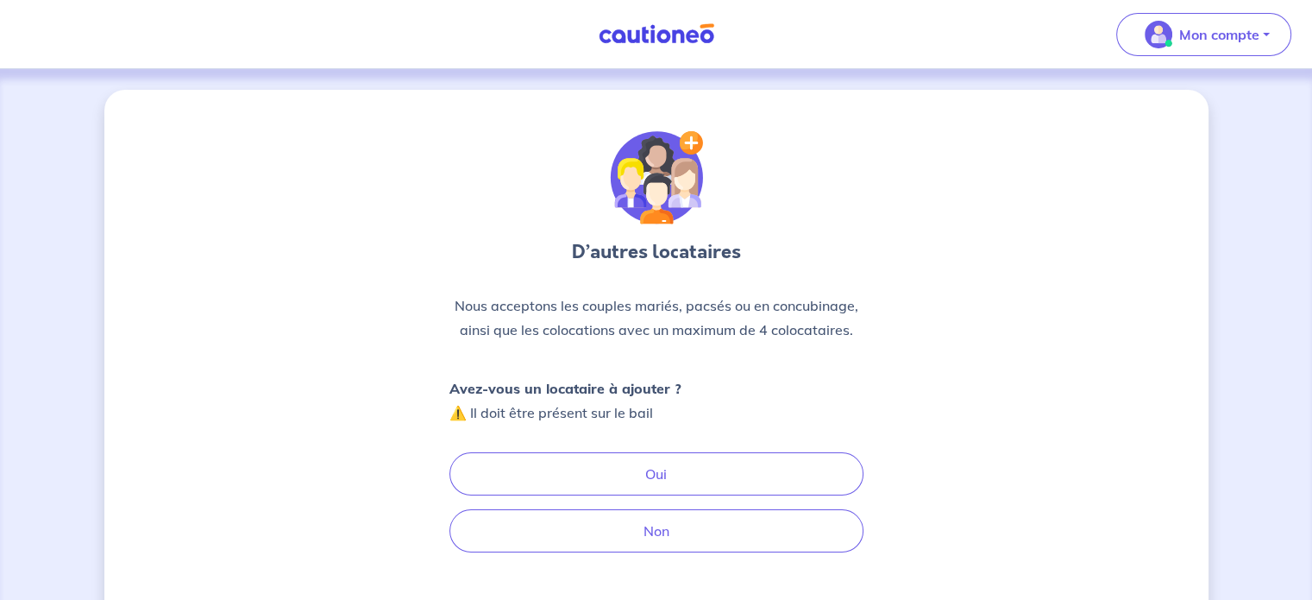
scroll to position [103, 0]
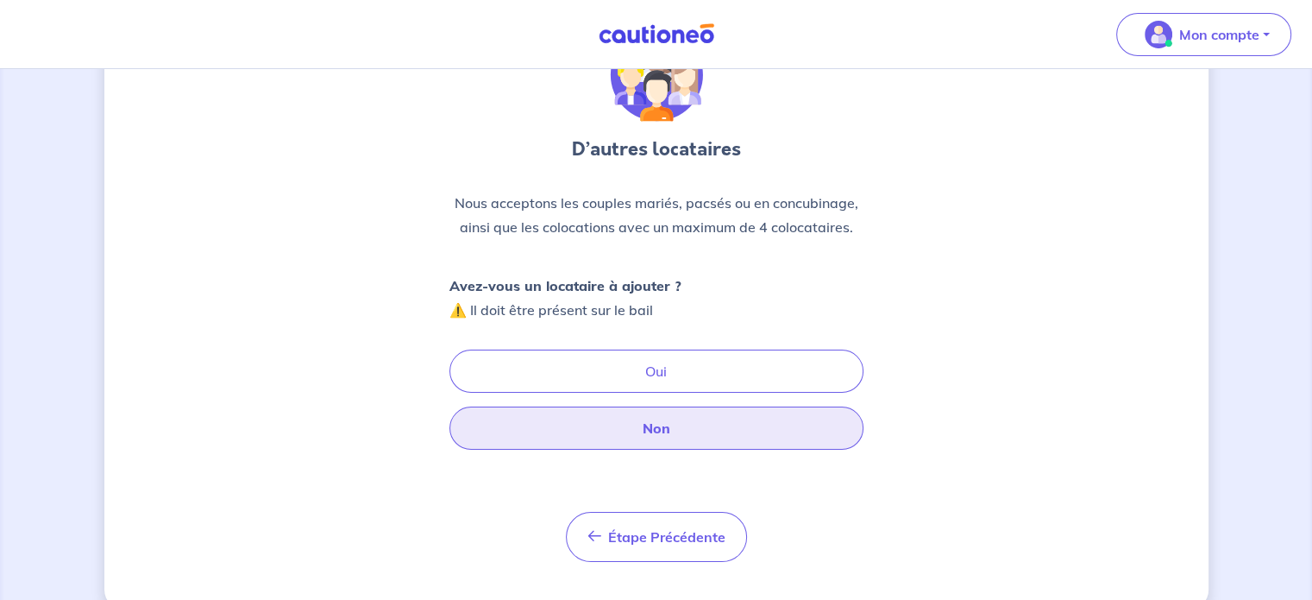
click at [731, 416] on button "Non" at bounding box center [656, 427] width 414 height 43
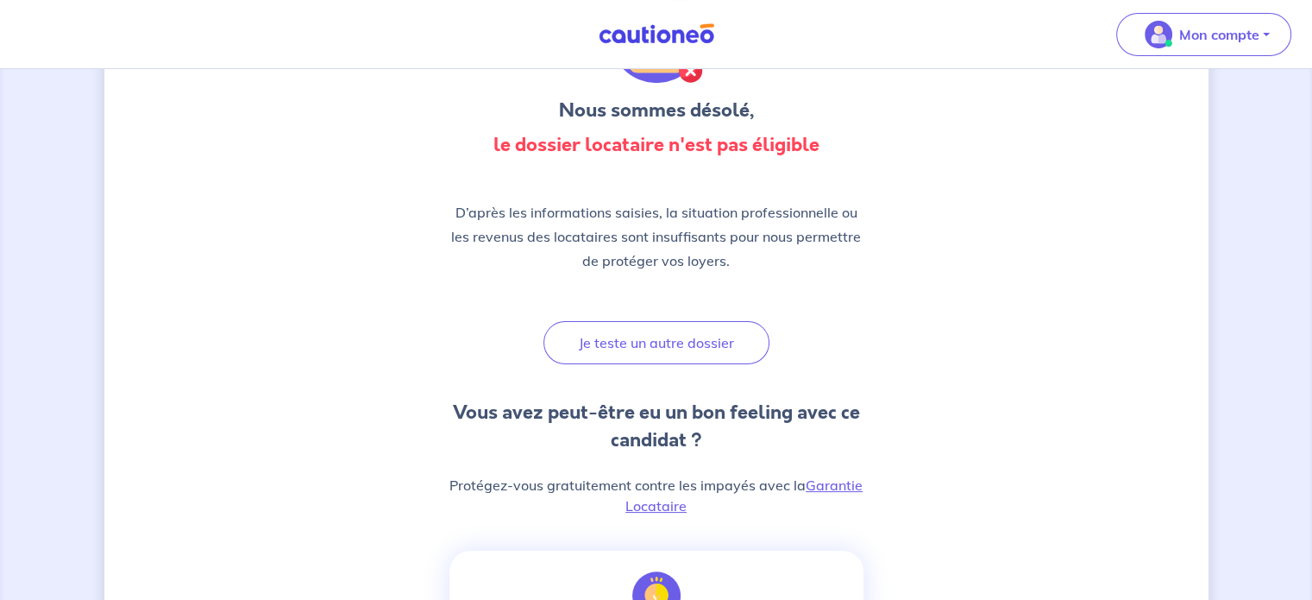
scroll to position [181, 0]
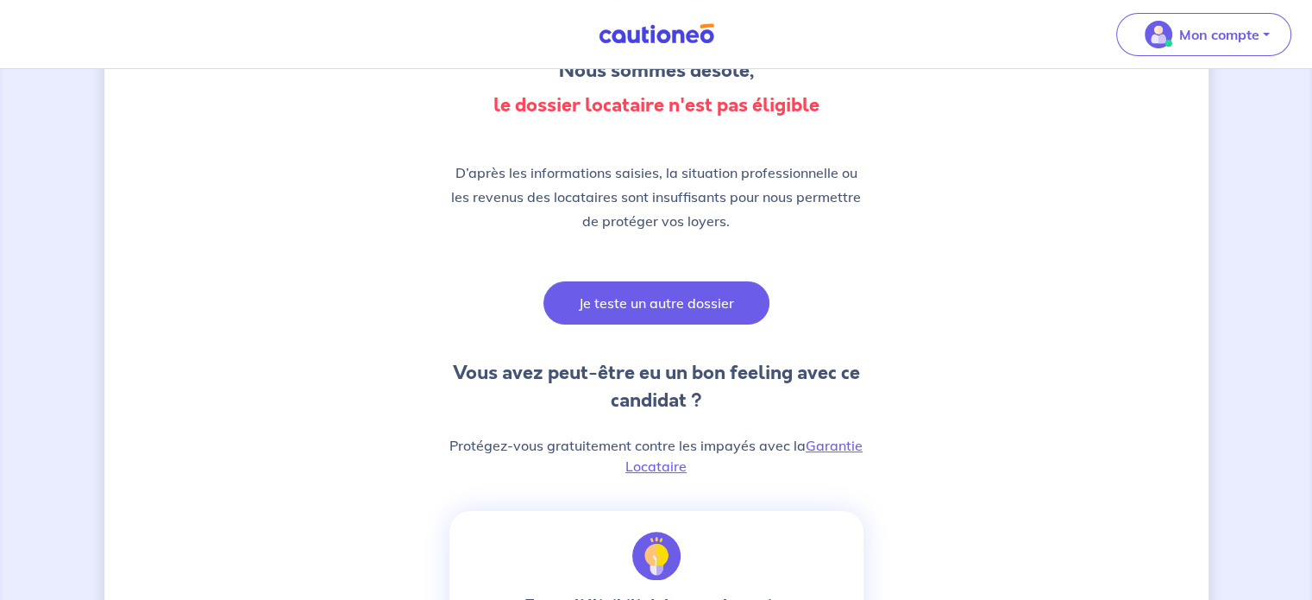
click at [685, 288] on button "Je teste un autre dossier" at bounding box center [656, 302] width 226 height 43
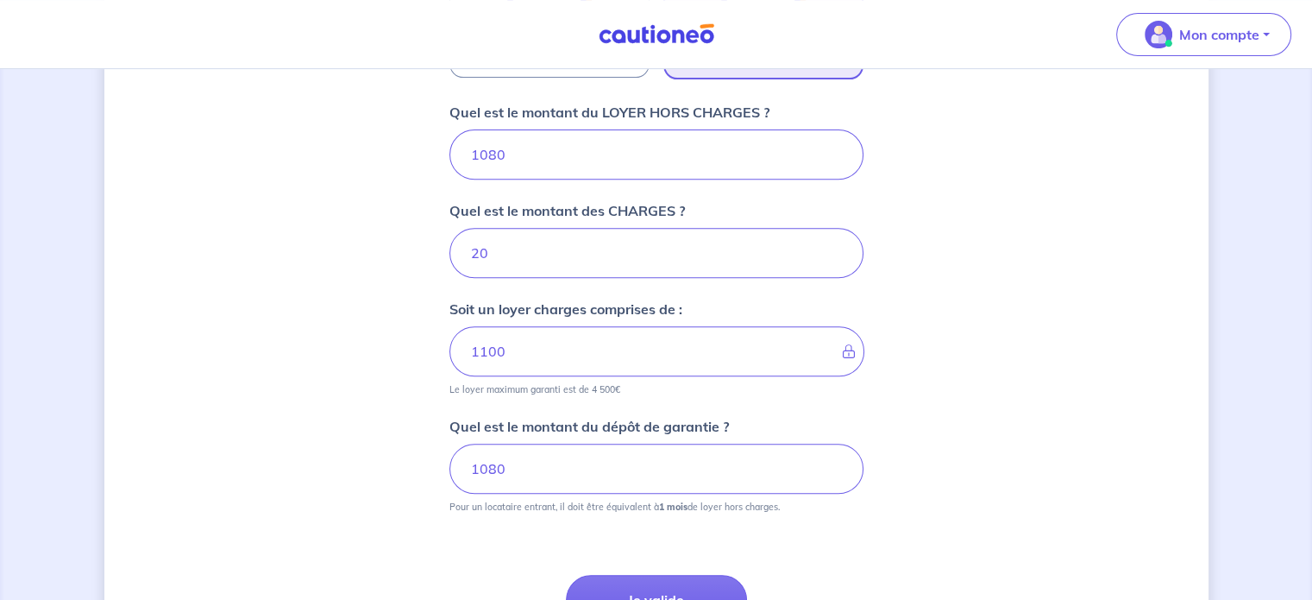
scroll to position [738, 0]
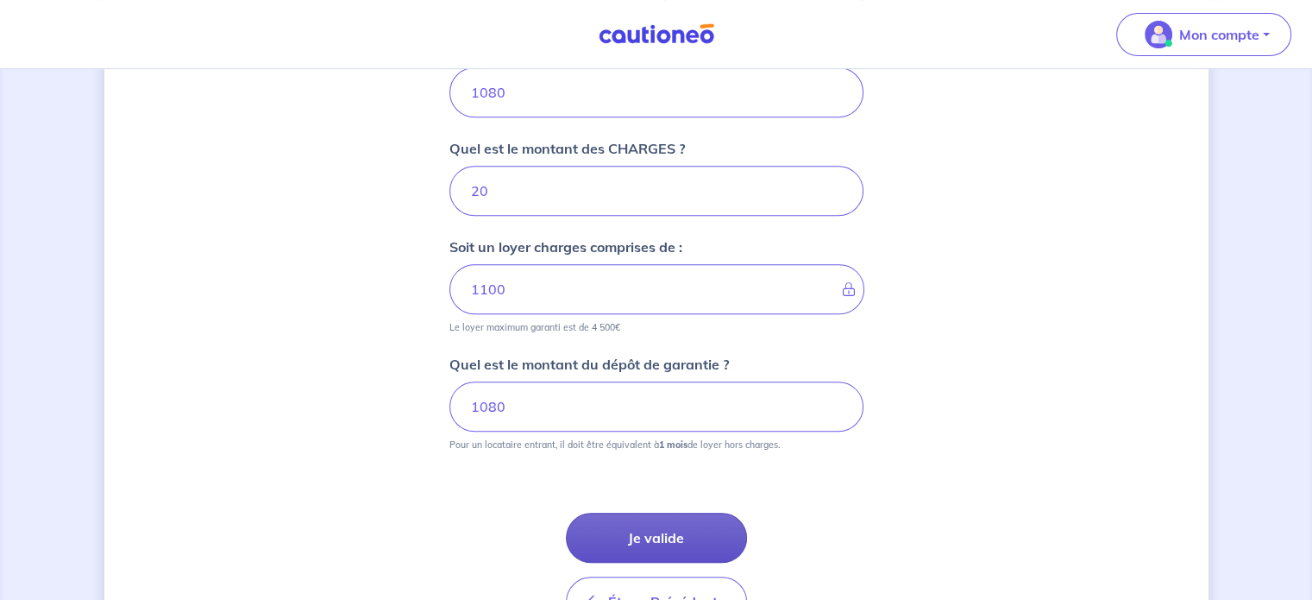
click at [659, 527] on button "Je valide" at bounding box center [656, 537] width 181 height 50
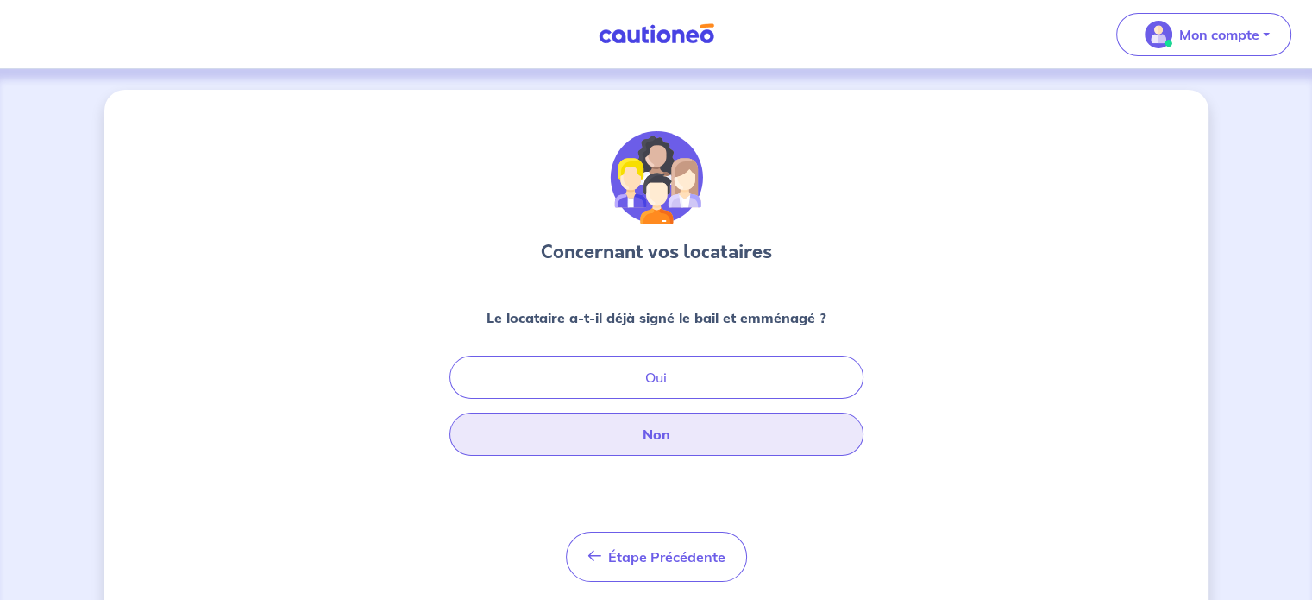
click at [666, 438] on button "Non" at bounding box center [656, 433] width 414 height 43
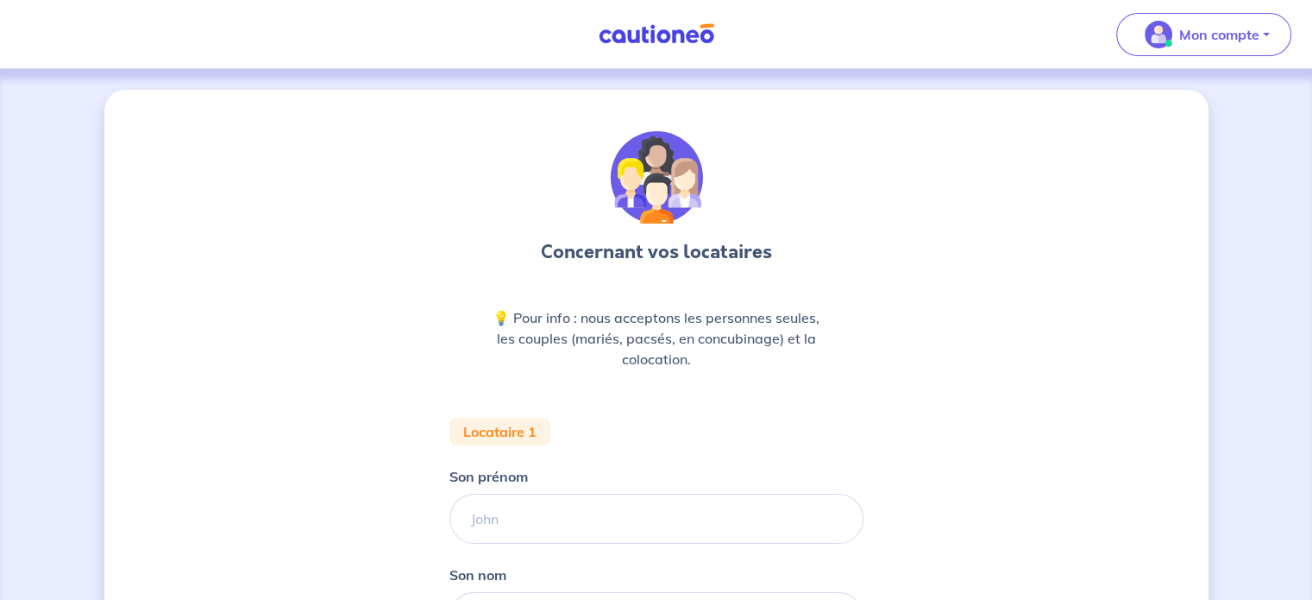
scroll to position [248, 0]
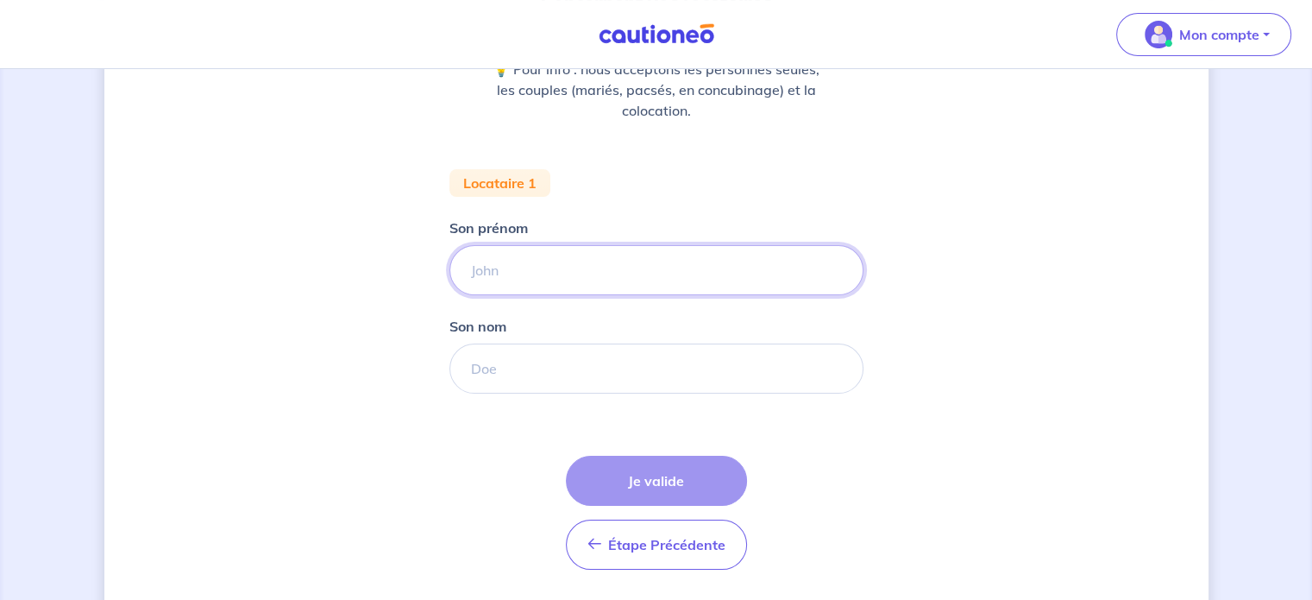
click at [624, 248] on input "Son prénom" at bounding box center [656, 270] width 414 height 50
type input "[PERSON_NAME]"
click at [614, 358] on input "Son nom" at bounding box center [656, 368] width 414 height 50
type input "POUSSE"
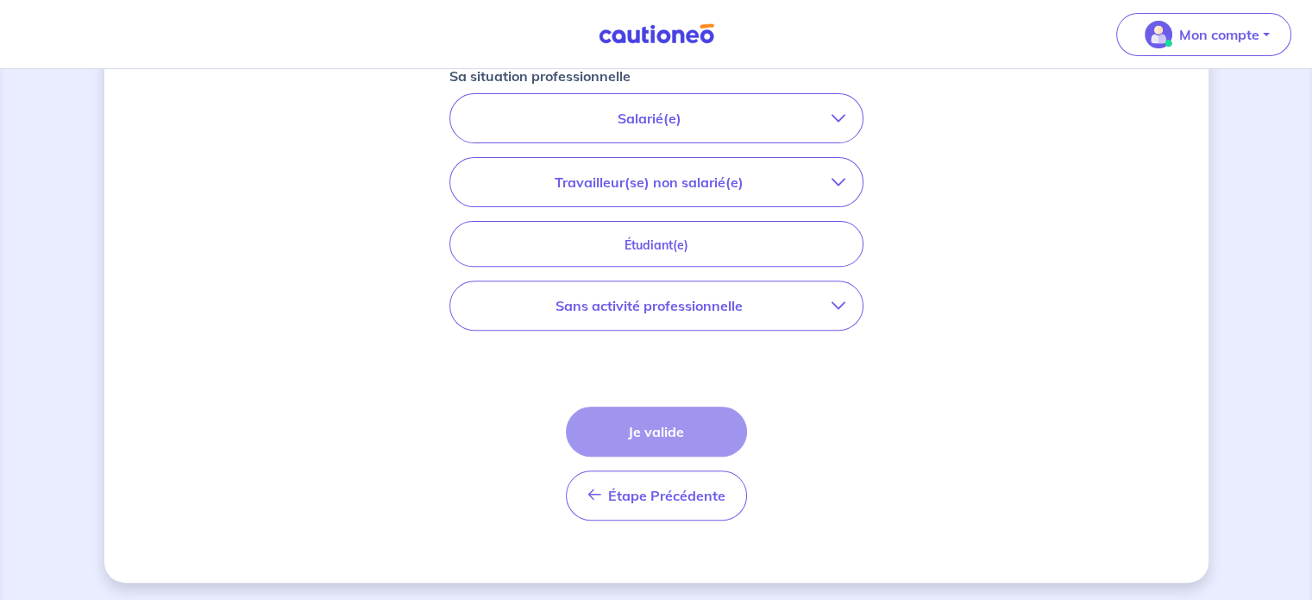
scroll to position [597, 0]
click at [792, 310] on p "Sans activité professionnelle" at bounding box center [650, 305] width 364 height 21
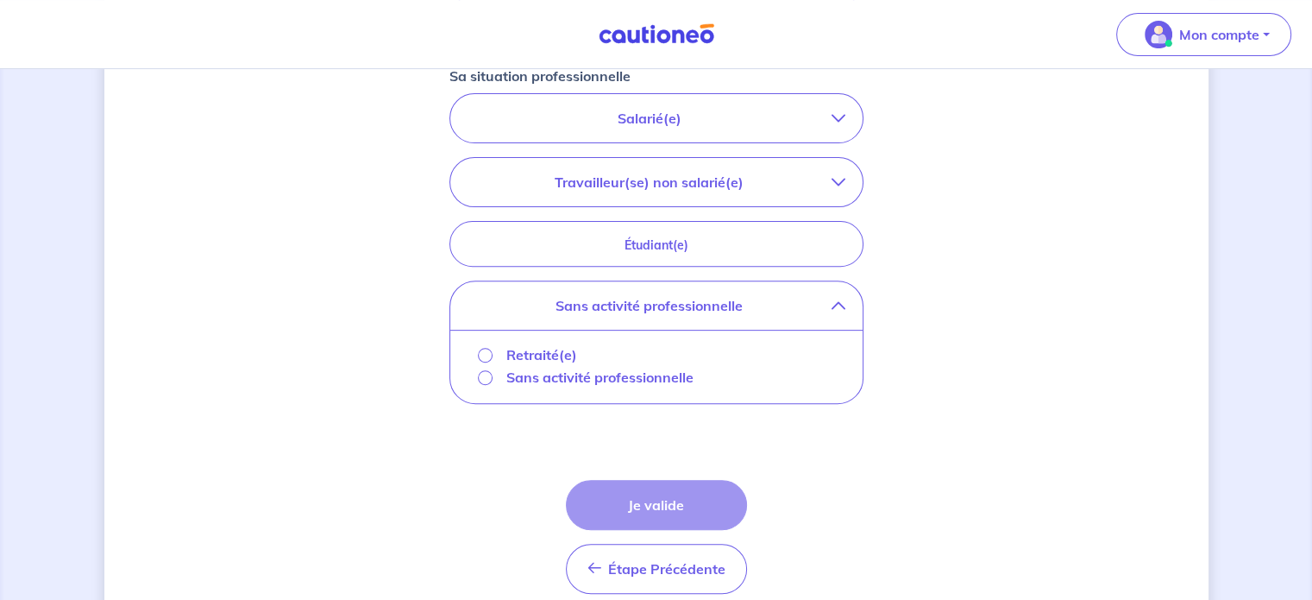
click at [564, 379] on p "Sans activité professionnelle" at bounding box center [599, 377] width 187 height 21
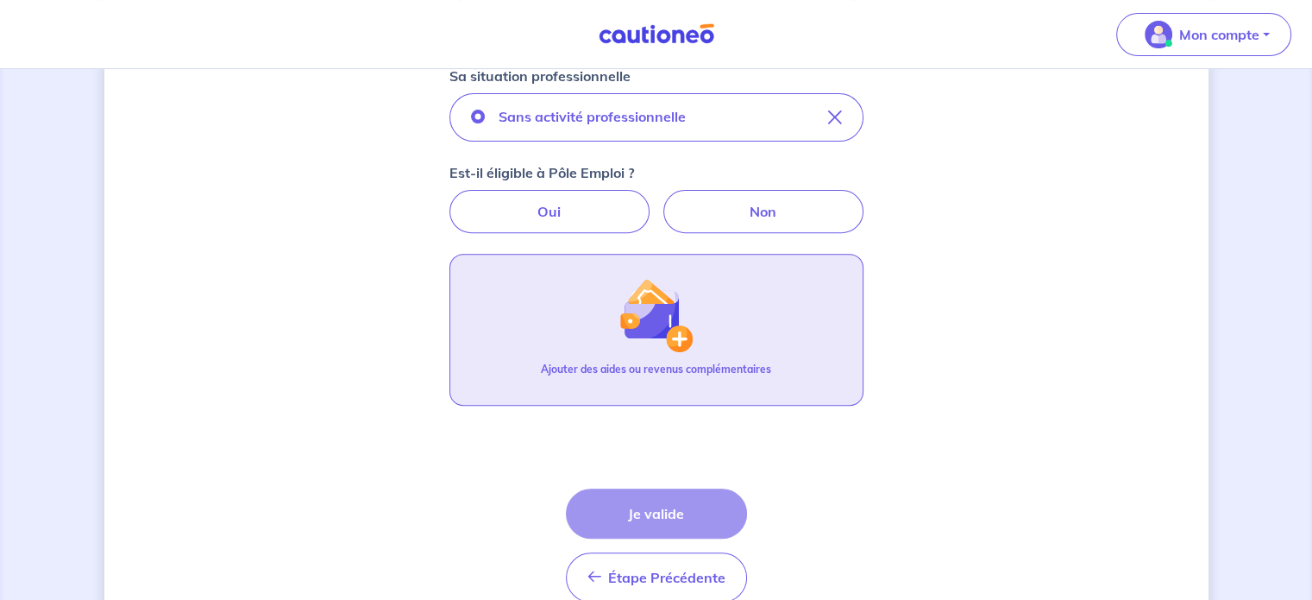
click at [669, 341] on img "button" at bounding box center [655, 315] width 74 height 74
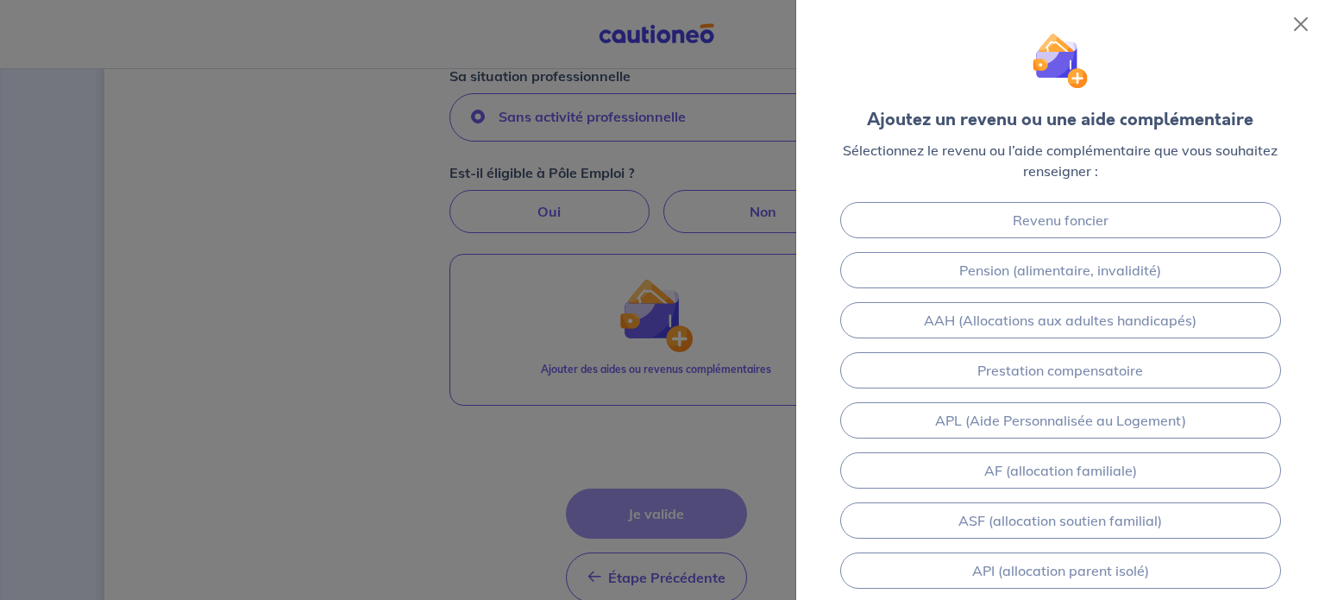
click at [417, 258] on div at bounding box center [662, 300] width 1325 height 600
click at [524, 213] on div at bounding box center [662, 300] width 1325 height 600
click at [1298, 23] on button "Close" at bounding box center [1301, 24] width 28 height 28
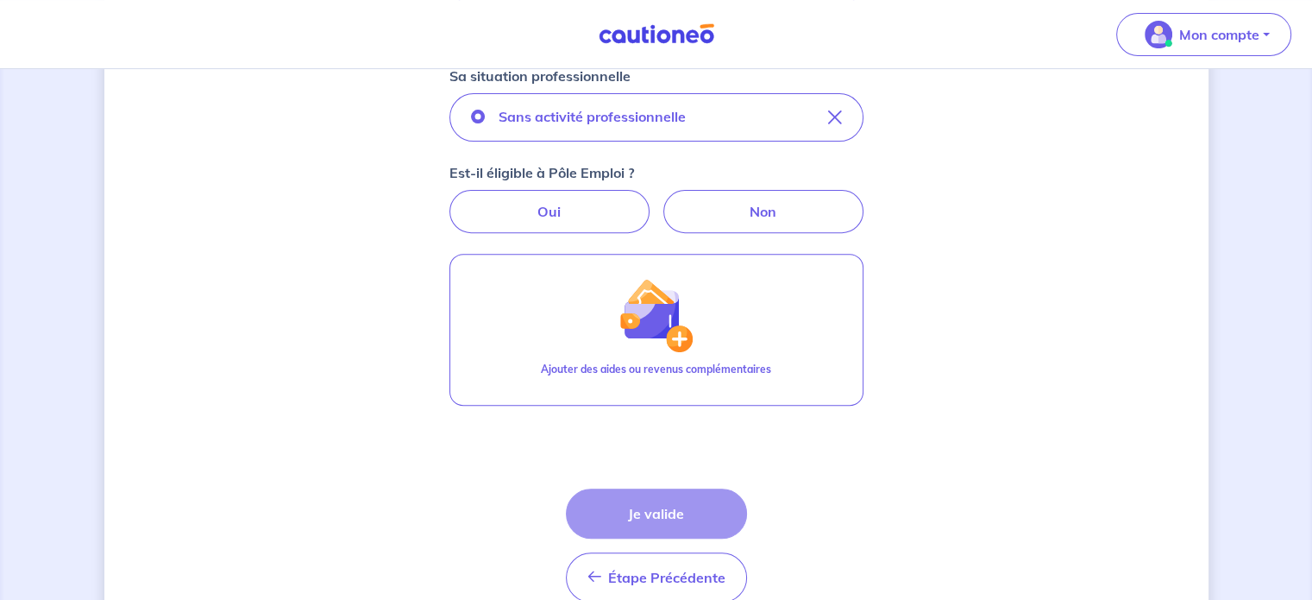
click at [588, 179] on p "Est-il éligible à Pôle Emploi ?" at bounding box center [541, 172] width 185 height 21
click at [575, 204] on label "Oui" at bounding box center [549, 211] width 200 height 43
click at [650, 201] on input "Oui" at bounding box center [655, 195] width 11 height 11
radio input "true"
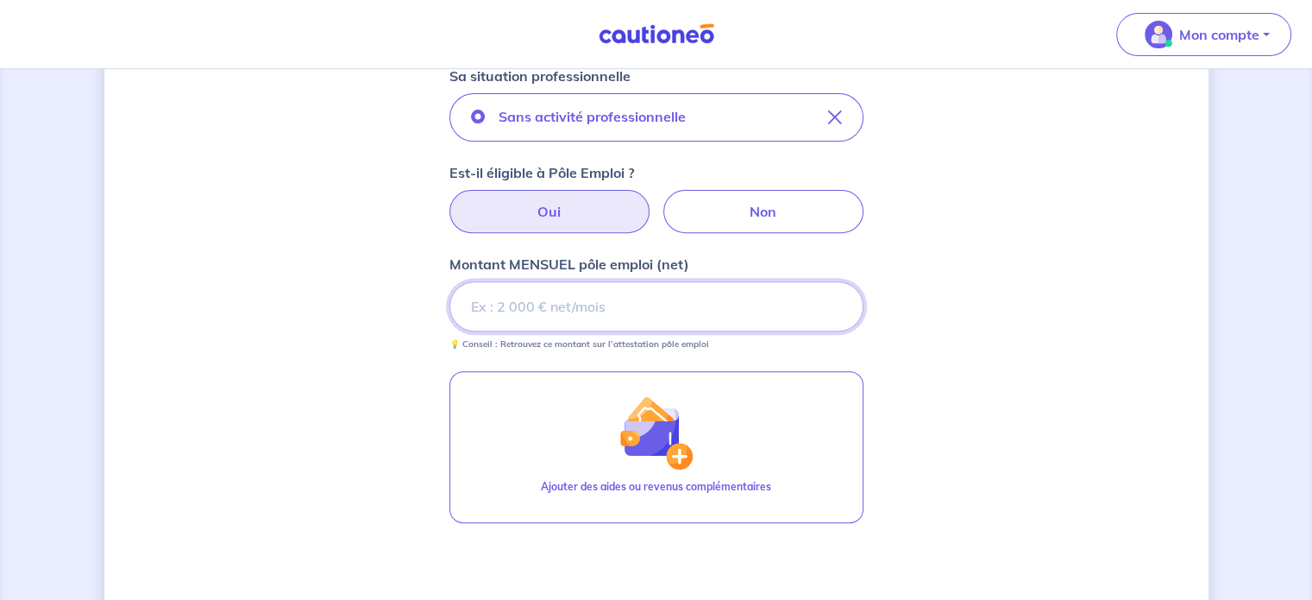
click at [625, 310] on input "Montant MENSUEL pôle emploi (net)" at bounding box center [656, 306] width 414 height 50
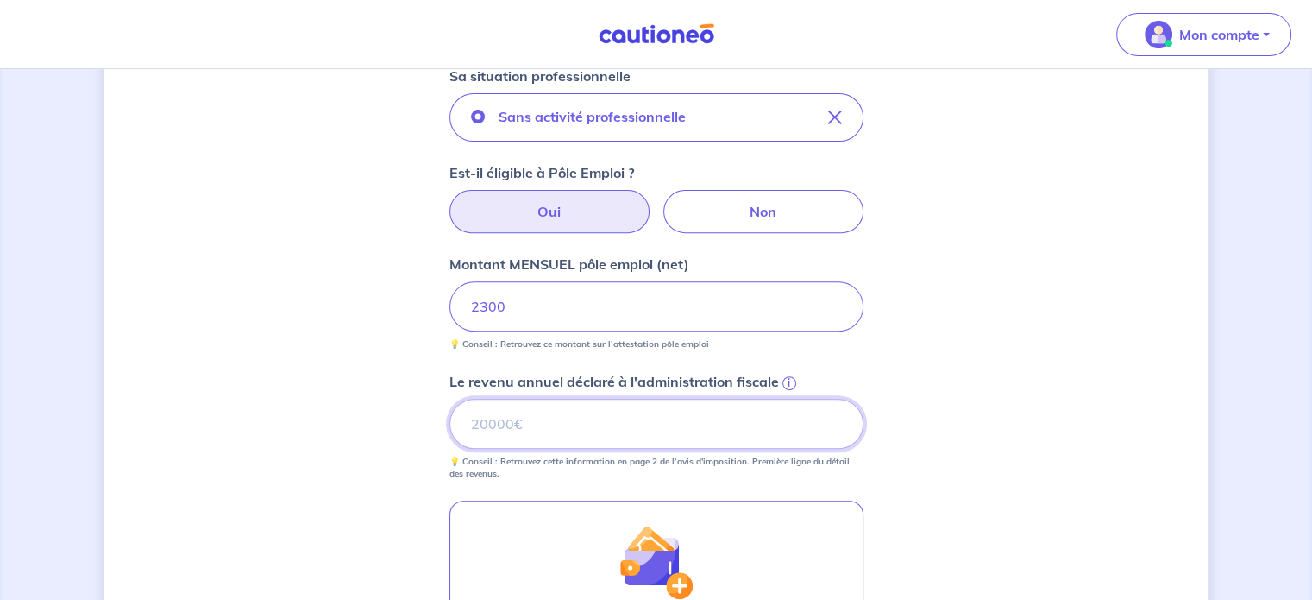
click at [593, 424] on input "Le revenu annuel déclaré à l'administration fiscale i" at bounding box center [656, 424] width 414 height 50
type input "53928"
click at [1121, 340] on div "Concernant vos locataires 💡 Pour info : nous acceptons les personnes seules, le…" at bounding box center [656, 202] width 1104 height 1418
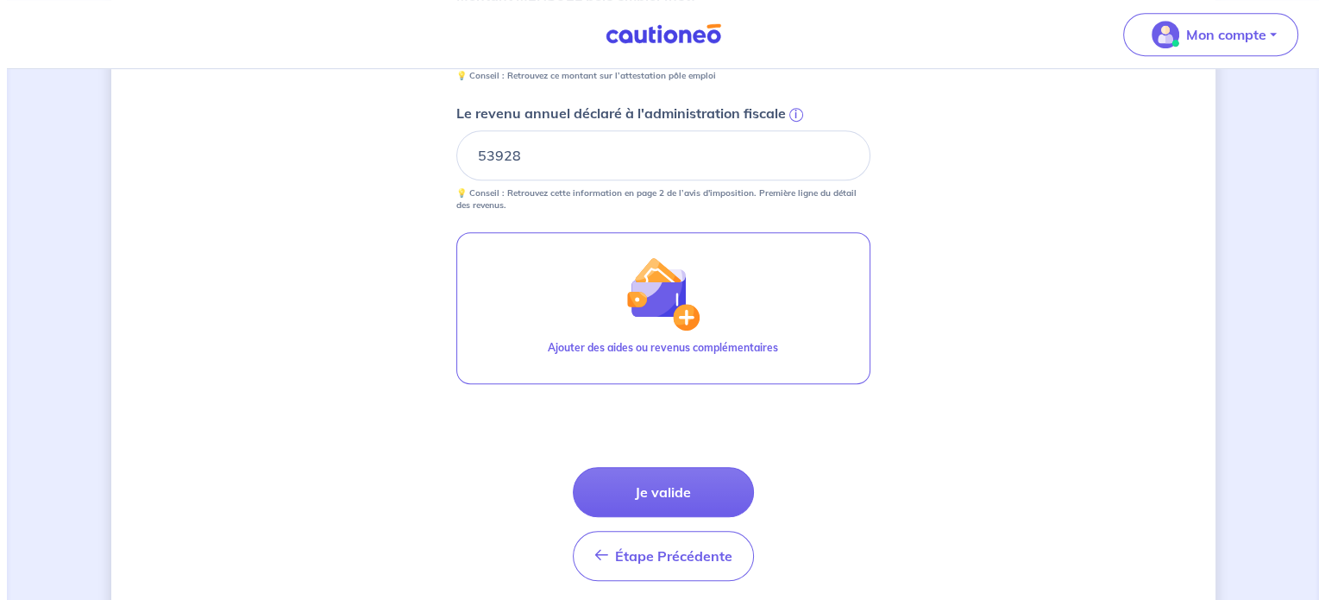
scroll to position [926, 0]
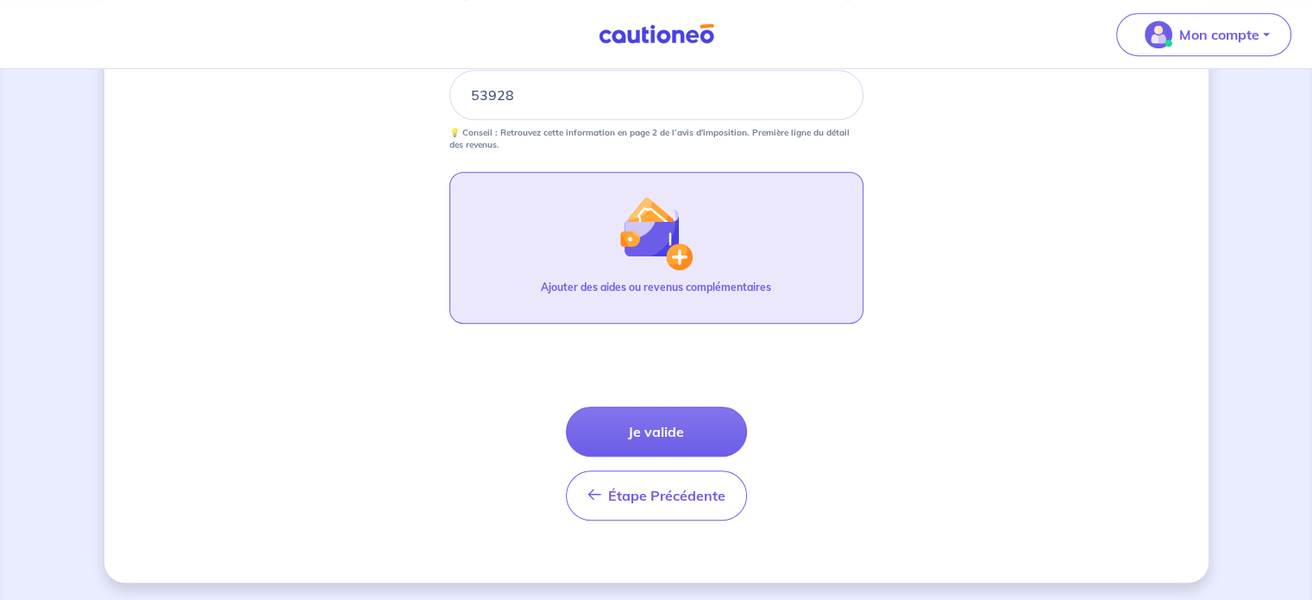
click at [632, 220] on img "button" at bounding box center [655, 233] width 74 height 74
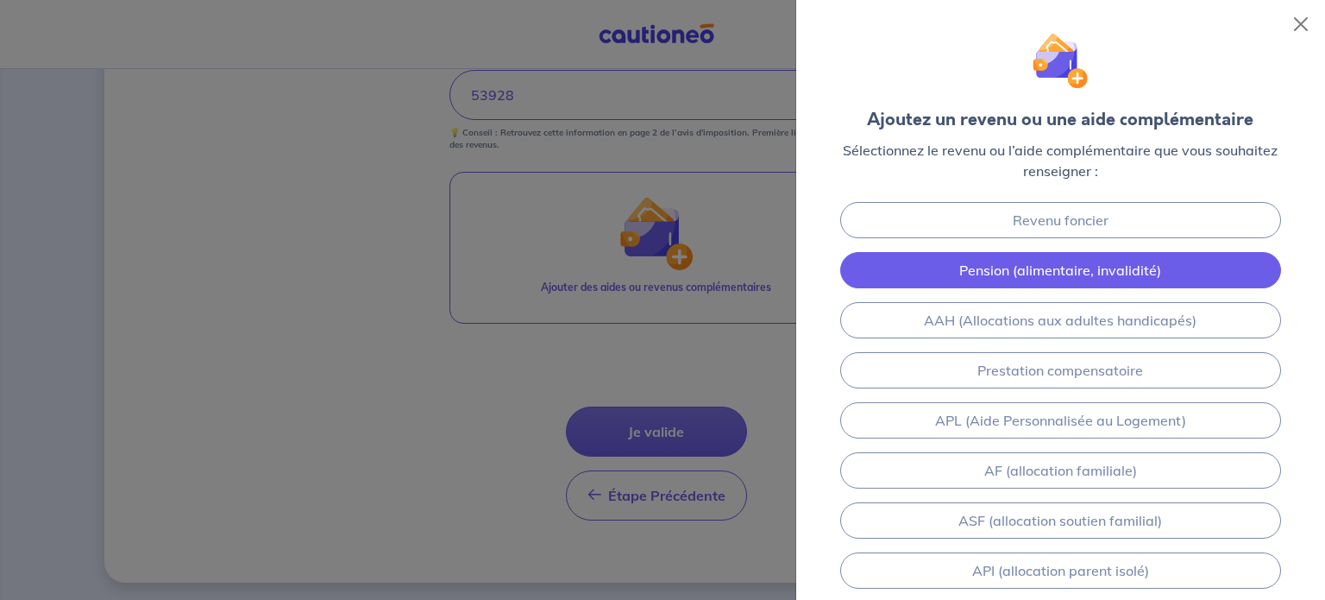
click at [1114, 267] on link "Pension (alimentaire, invalidité)" at bounding box center [1060, 270] width 441 height 36
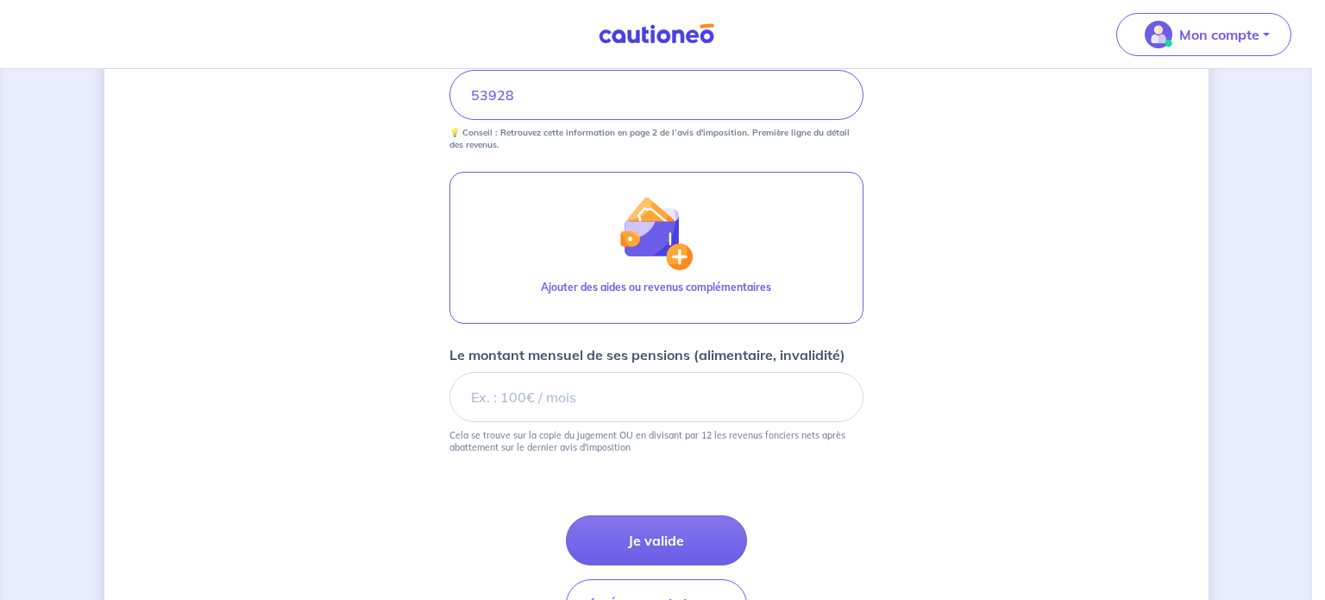
scroll to position [1034, 0]
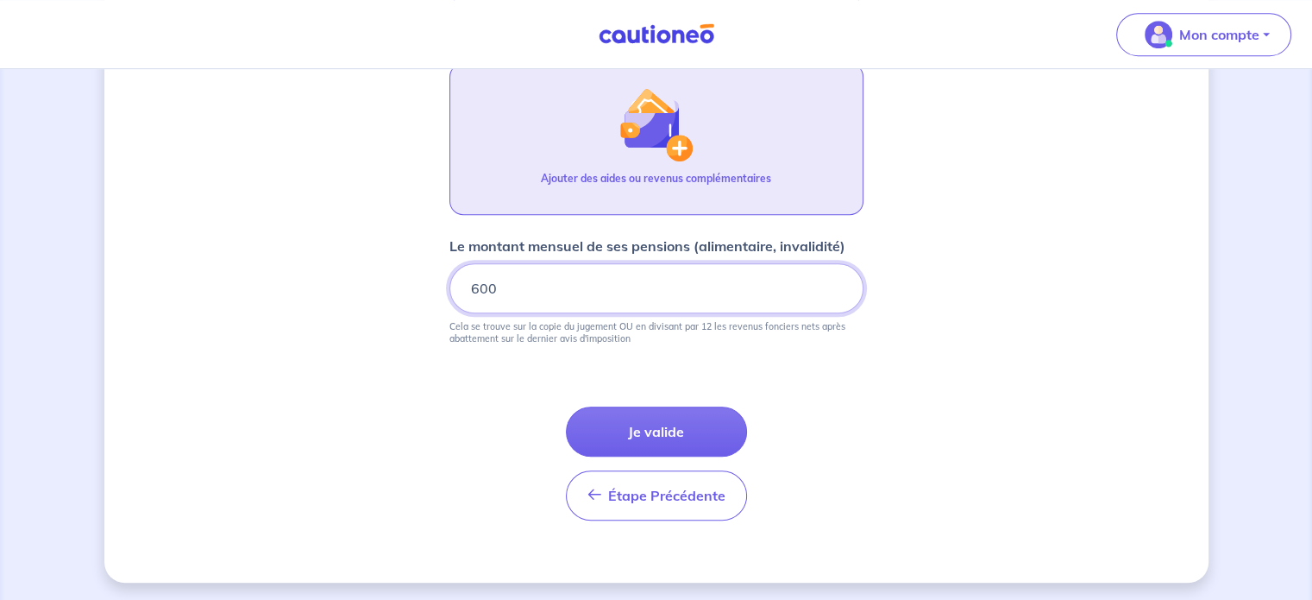
type input "600"
click at [690, 160] on button "Ajouter des aides ou revenus complémentaires" at bounding box center [656, 139] width 414 height 152
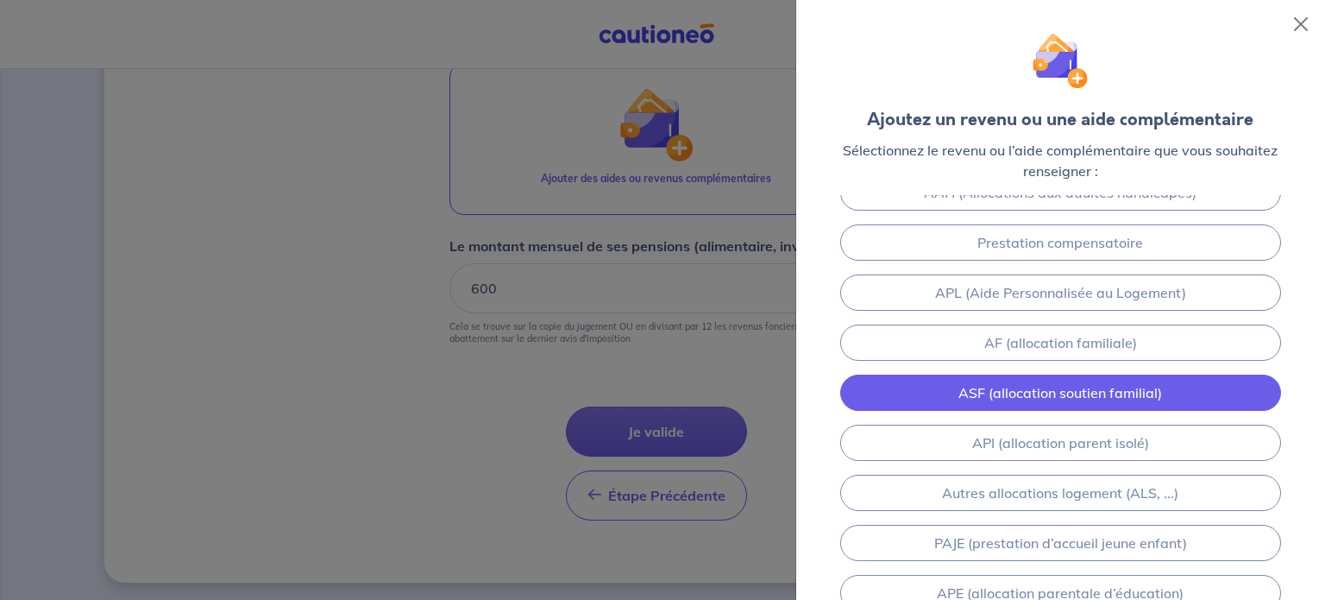
scroll to position [79, 0]
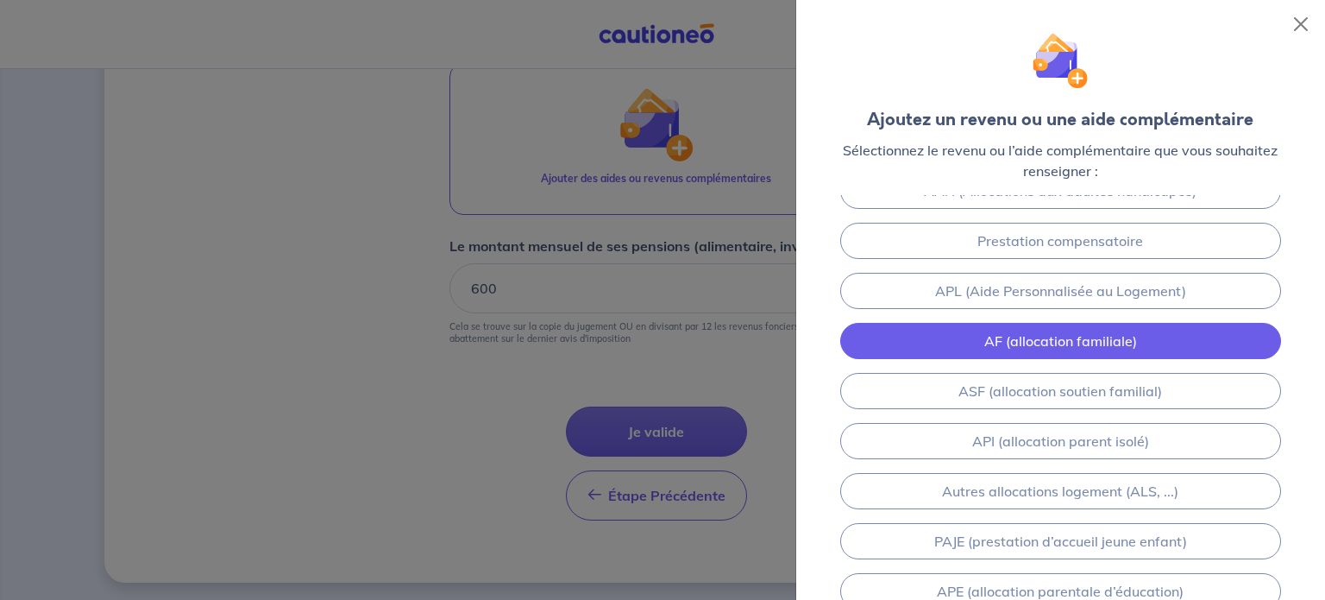
click at [1021, 348] on link "AF (allocation familiale)" at bounding box center [1060, 341] width 441 height 36
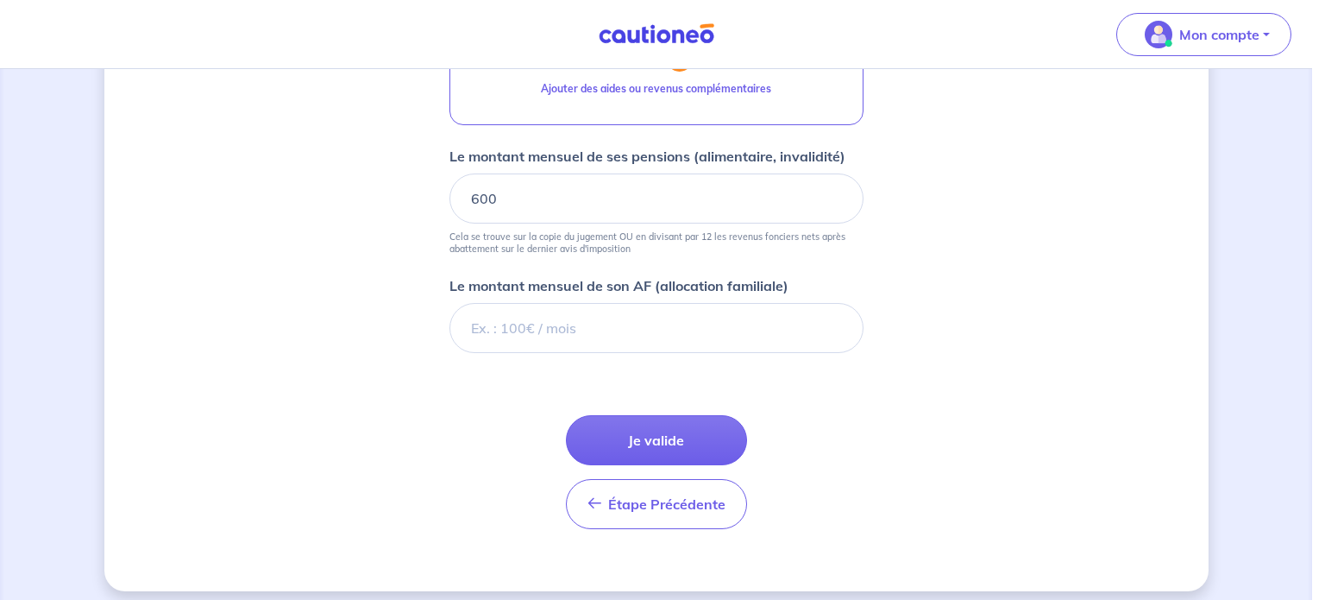
scroll to position [1132, 0]
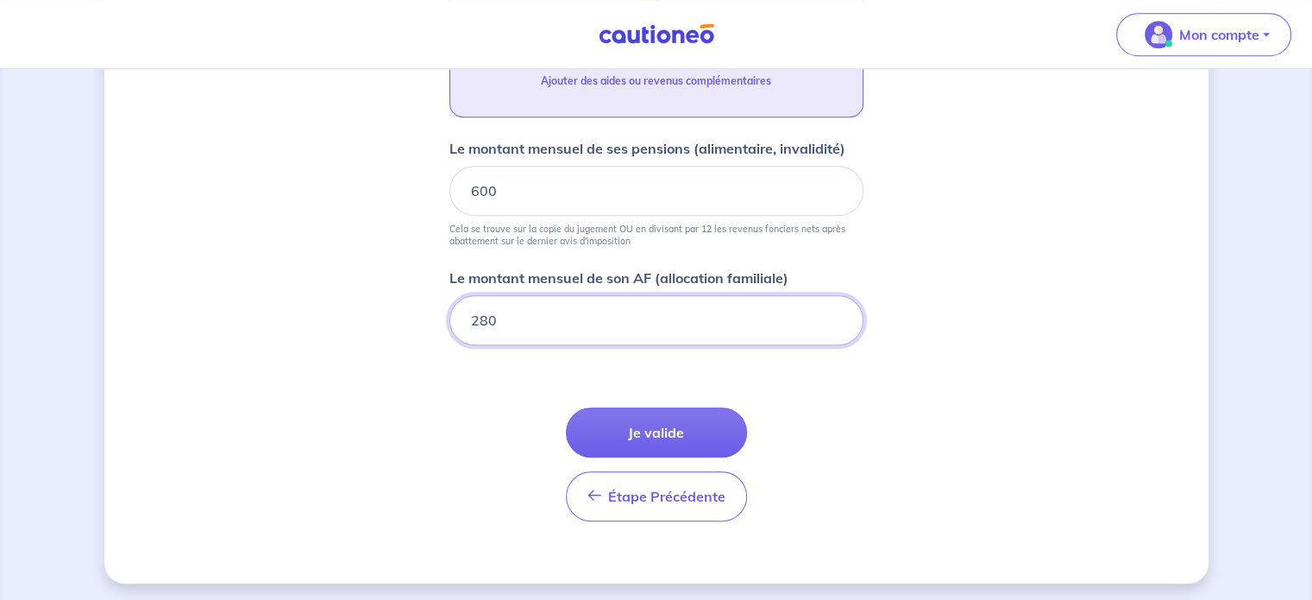
type input "280"
click at [725, 96] on div "Ajouter des aides ou revenus complémentaires" at bounding box center [656, 87] width 230 height 29
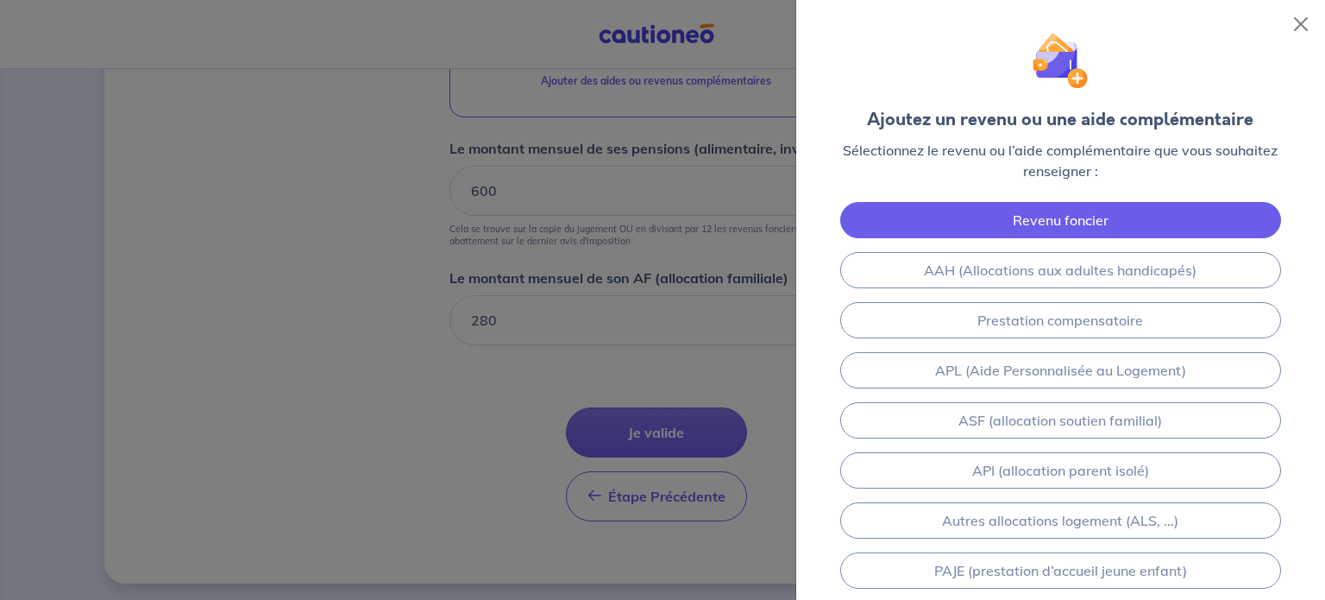
click at [1090, 219] on link "Revenu foncier" at bounding box center [1060, 220] width 441 height 36
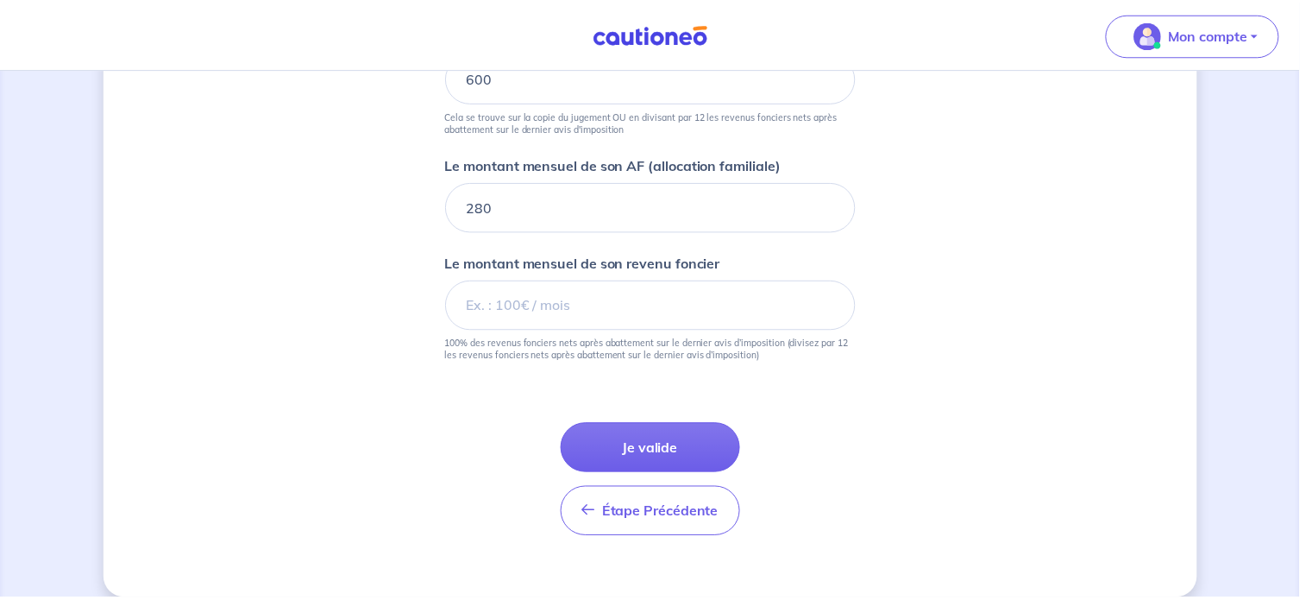
scroll to position [1261, 0]
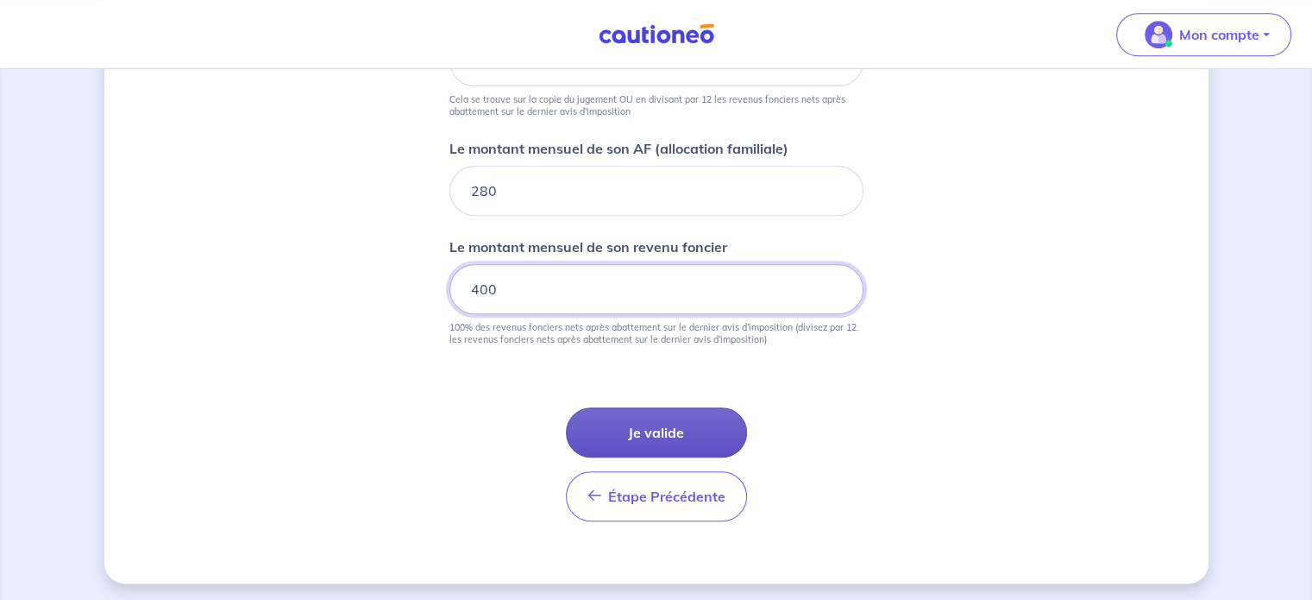
type input "400"
click at [669, 410] on button "Je valide" at bounding box center [656, 432] width 181 height 50
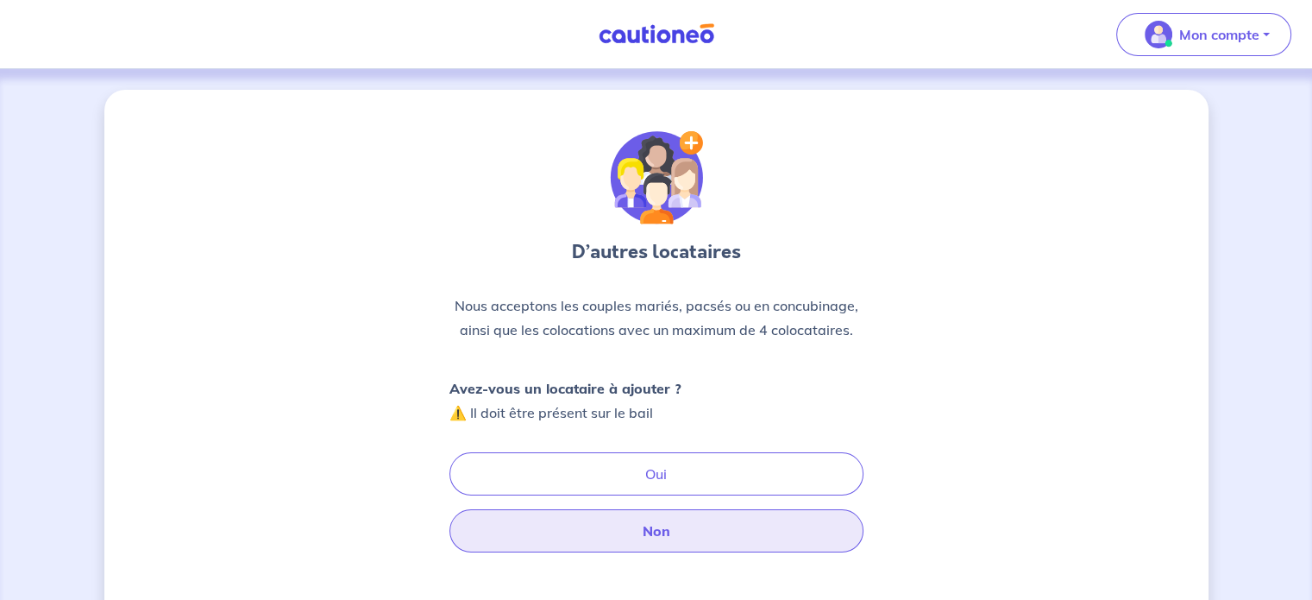
click at [687, 538] on button "Non" at bounding box center [656, 530] width 414 height 43
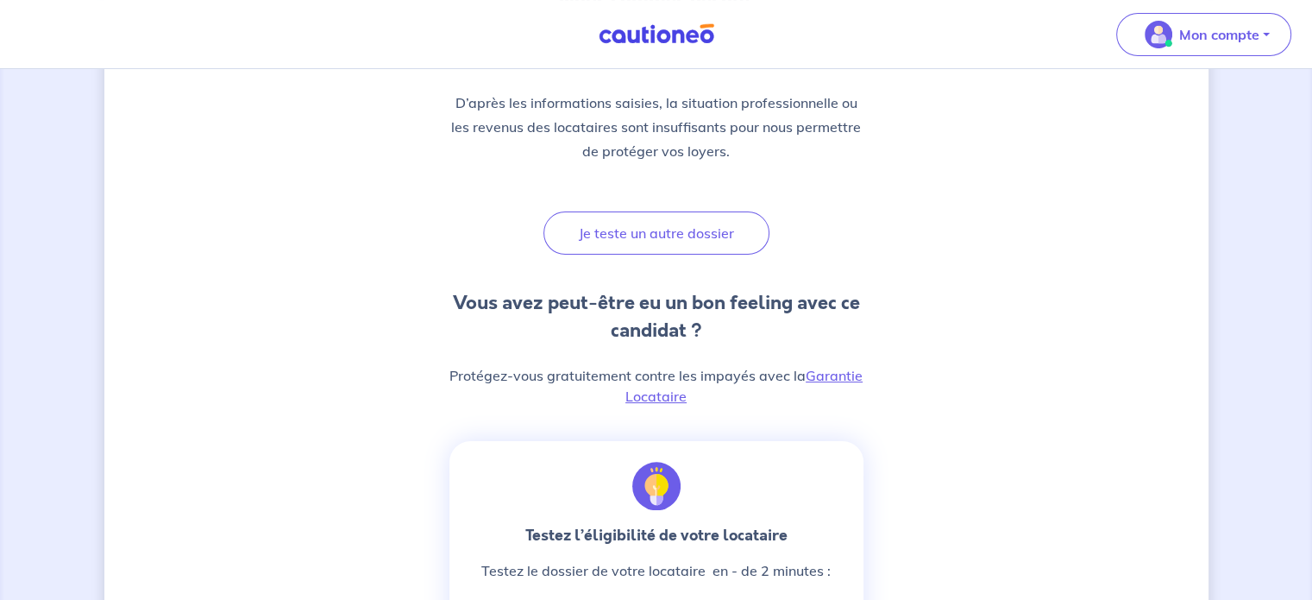
scroll to position [266, 0]
